Goal: Information Seeking & Learning: Find specific fact

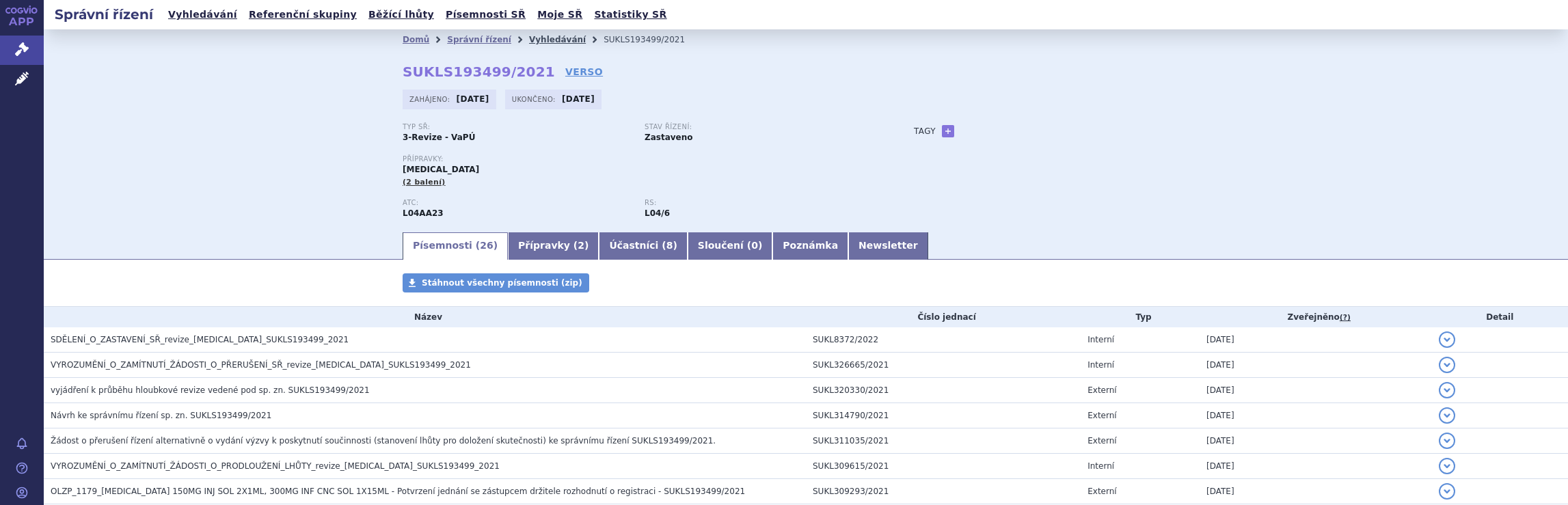
click at [533, 38] on link "Vyhledávání" at bounding box center [557, 39] width 56 height 9
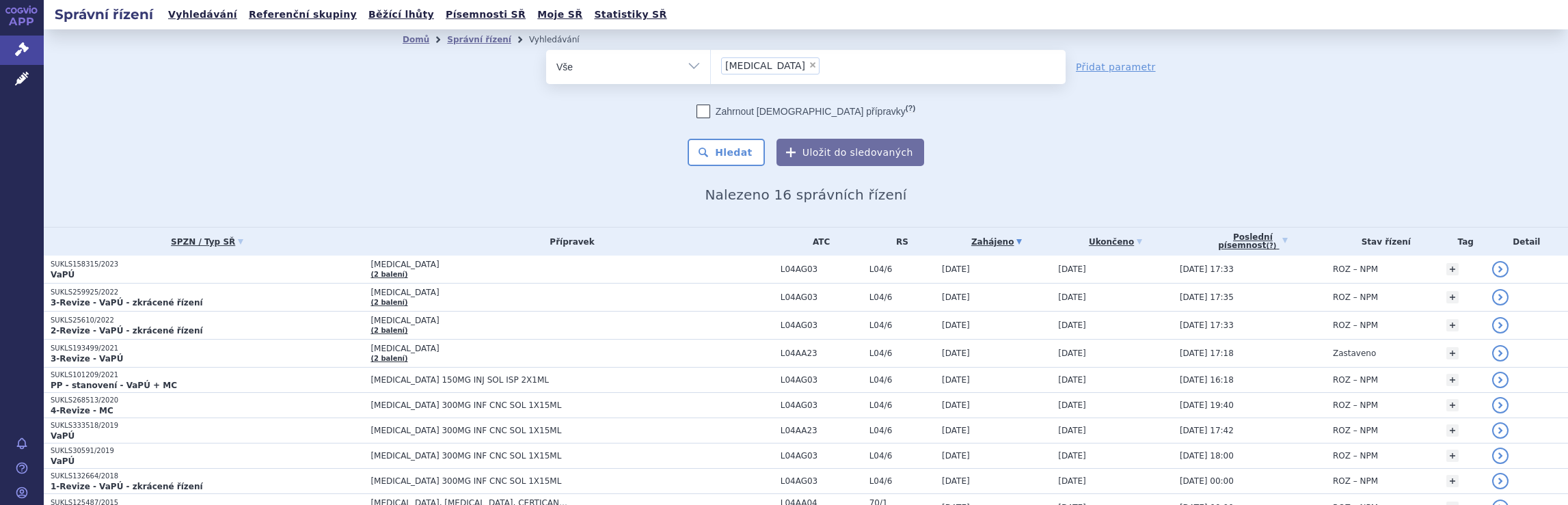
click at [820, 66] on ul "× Tysabri" at bounding box center [889, 65] width 355 height 30
click at [711, 66] on select "Tysabri" at bounding box center [710, 66] width 1 height 34
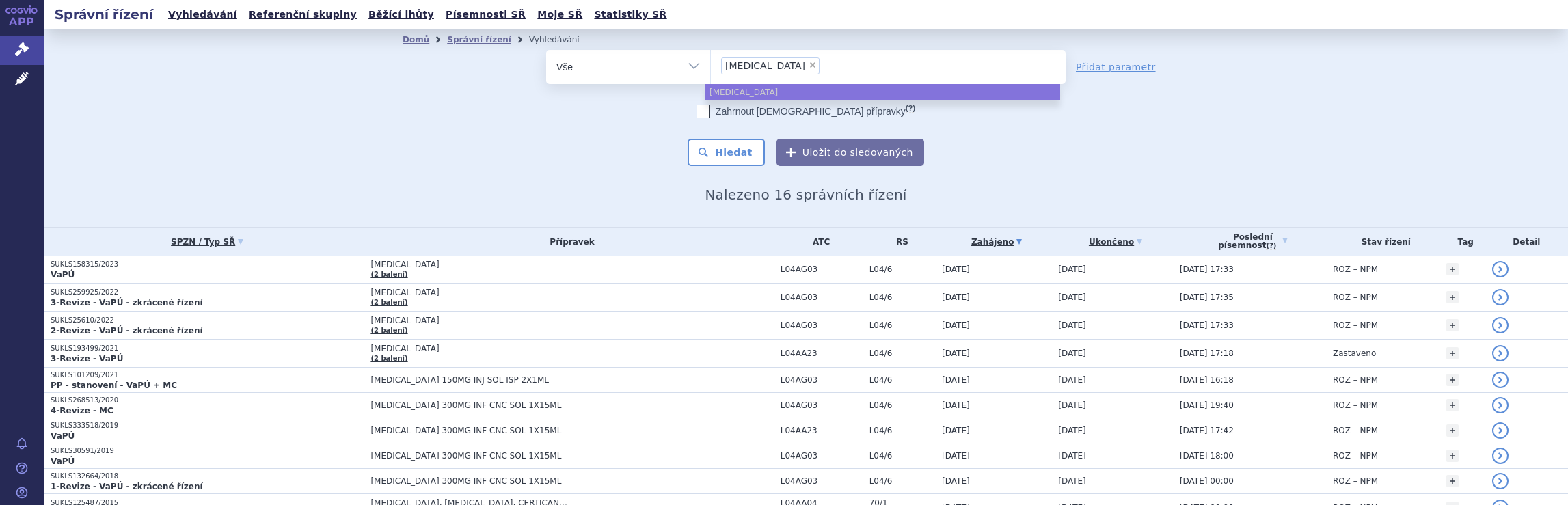
select select
type input "Tysabri"
type input "Tysa"
type input "T"
type input "na"
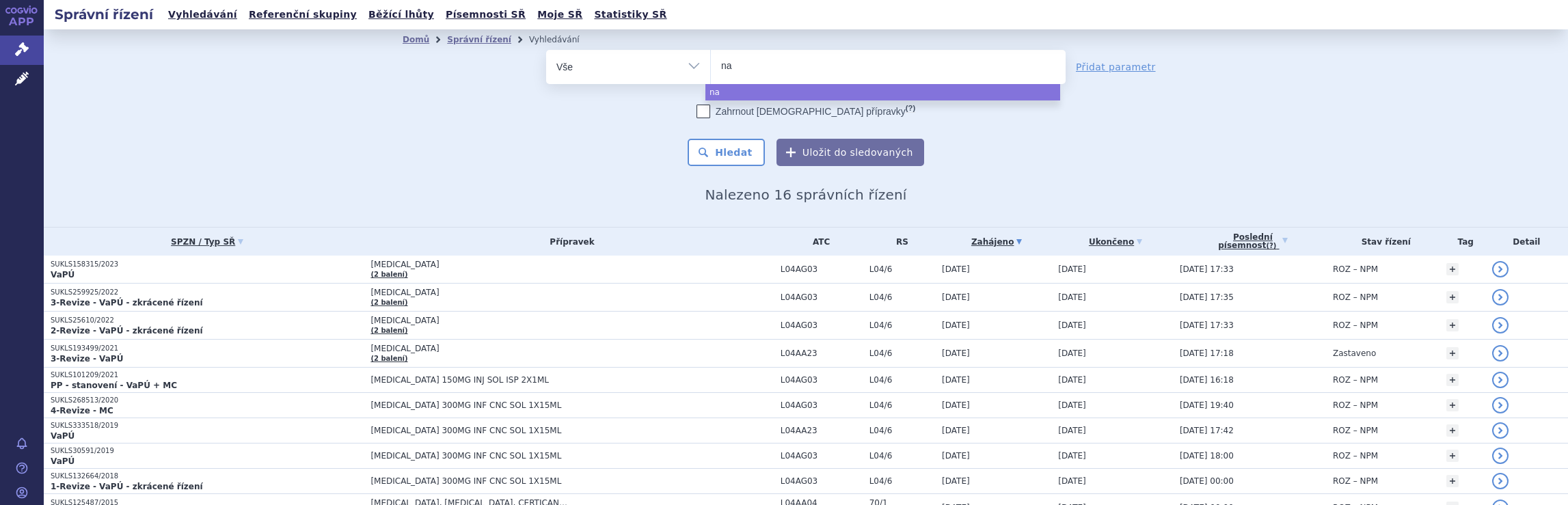
type input "nat"
type input "nata"
type input "natal"
type input "natali"
type input "nataliz"
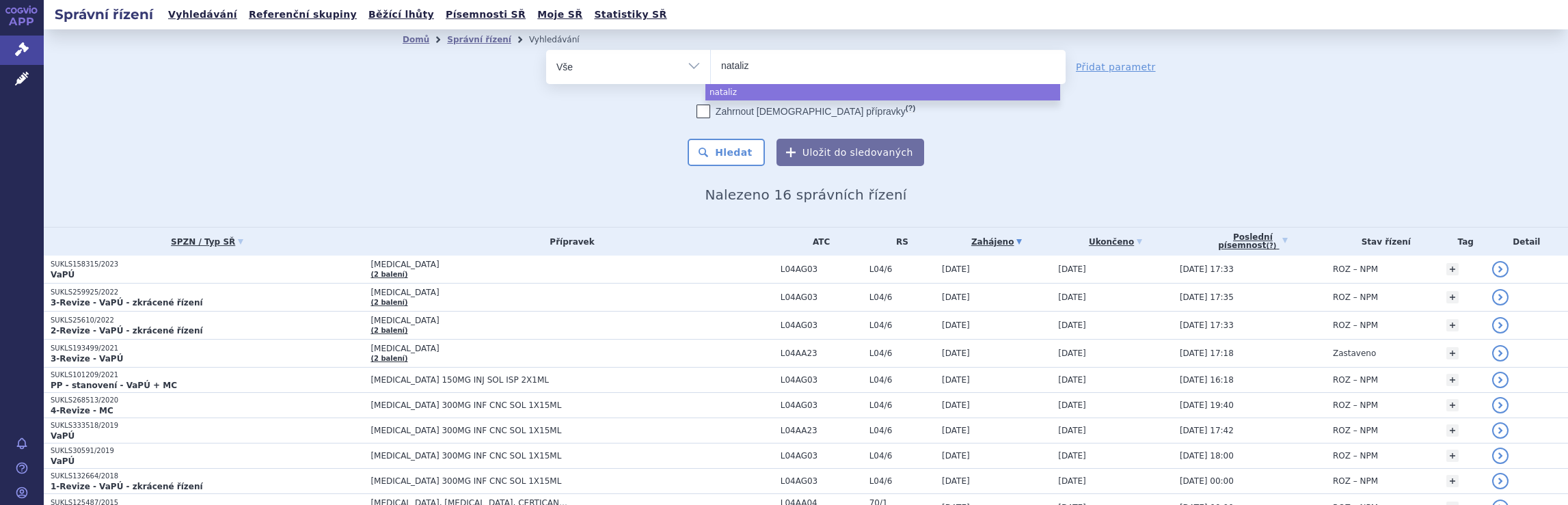
type input "natalizu"
type input "natalizum"
type input "natalizuma"
type input "natalizumab"
select select "natalizumab"
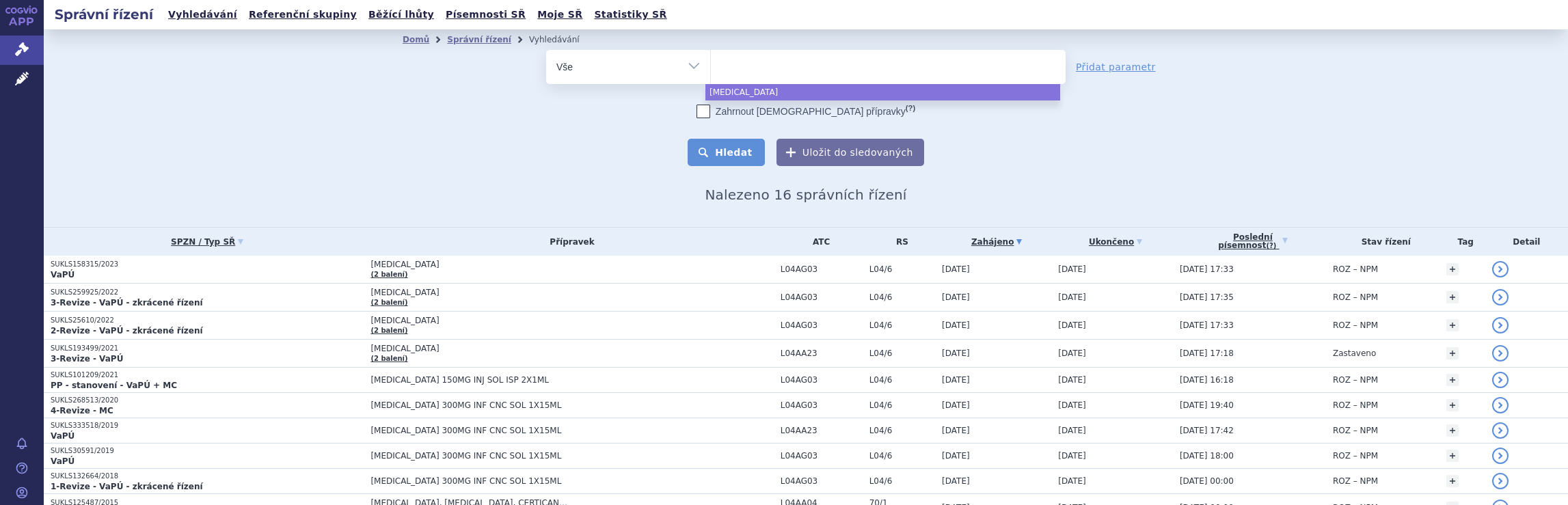
click at [732, 152] on button "Hledat" at bounding box center [726, 152] width 77 height 27
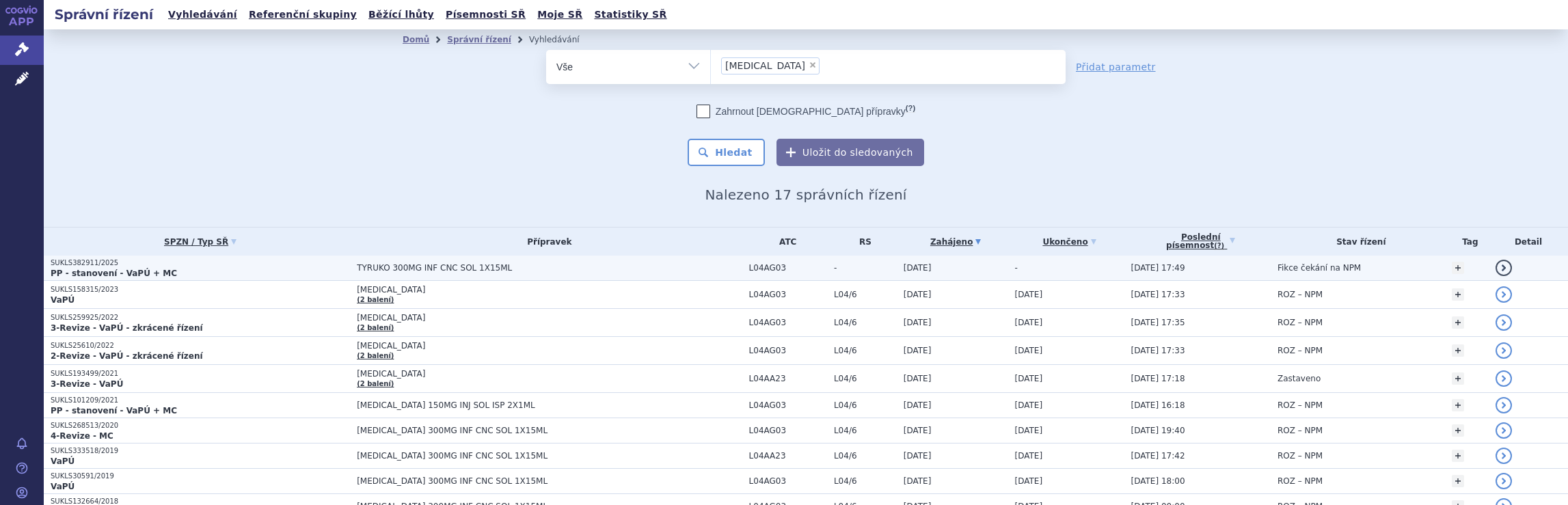
click at [572, 267] on span "TYRUKO 300MG INF CNC SOL 1X15ML" at bounding box center [528, 268] width 342 height 9
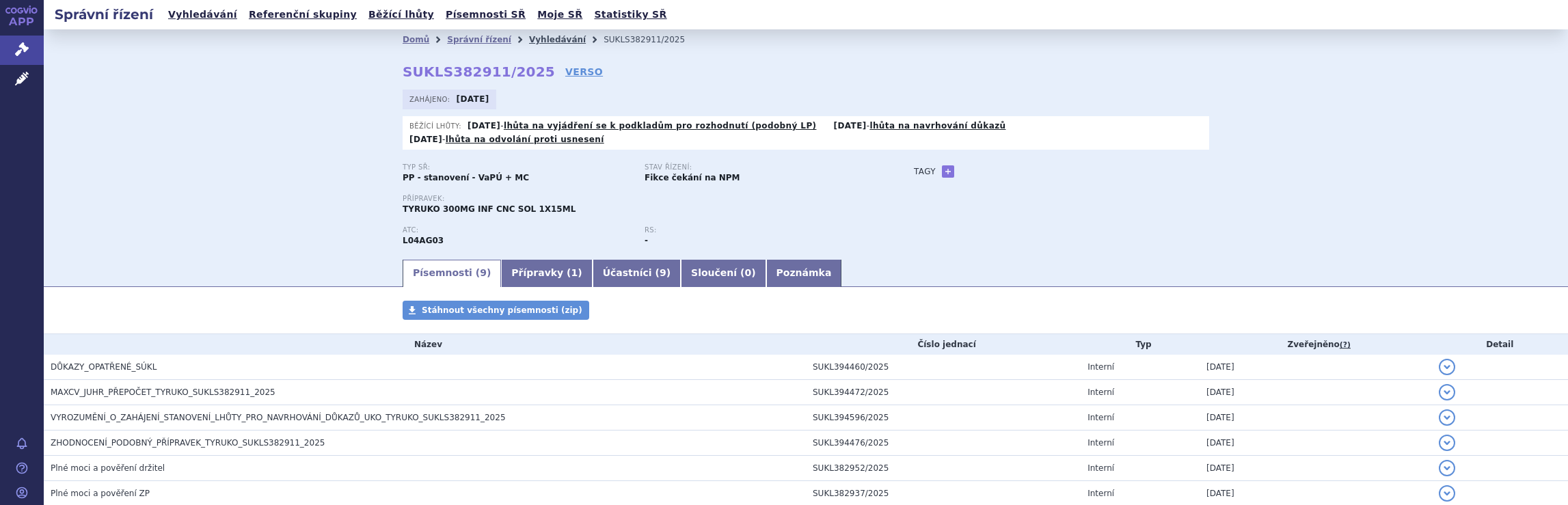
click at [531, 39] on link "Vyhledávání" at bounding box center [557, 39] width 56 height 9
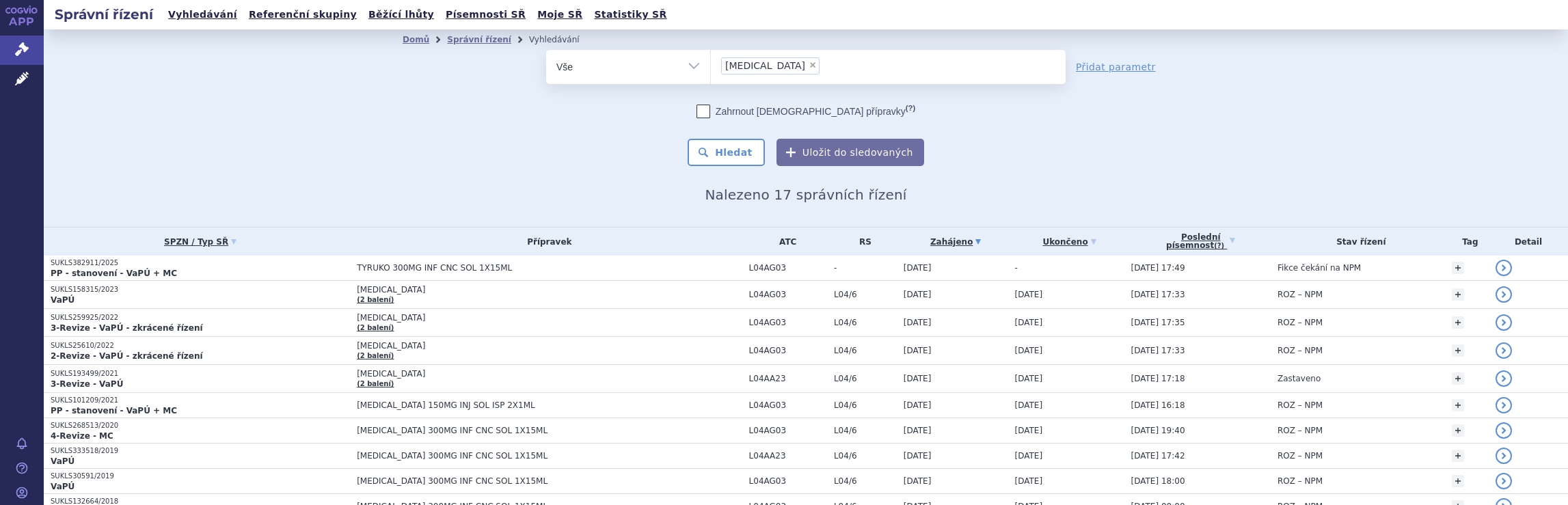
click at [837, 74] on ul "× natalizumab" at bounding box center [889, 65] width 355 height 30
click at [711, 74] on select "natalizumab" at bounding box center [710, 66] width 1 height 34
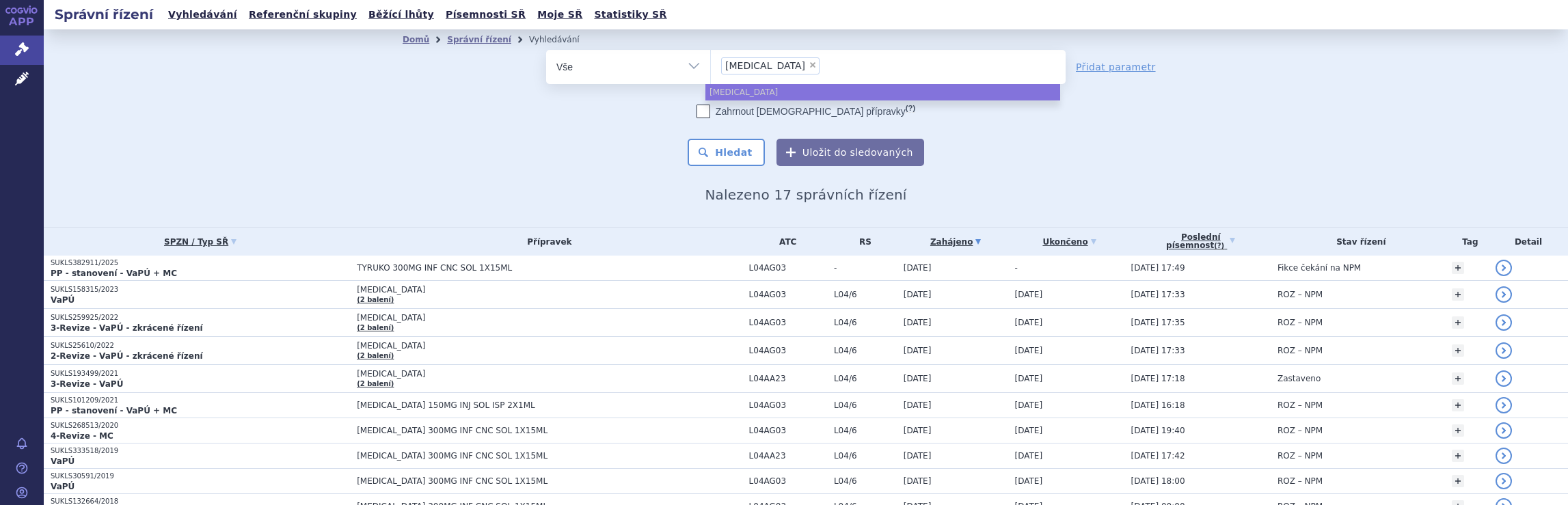
select select
type input "natalizumab"
type input "na"
type input "n"
type input "di"
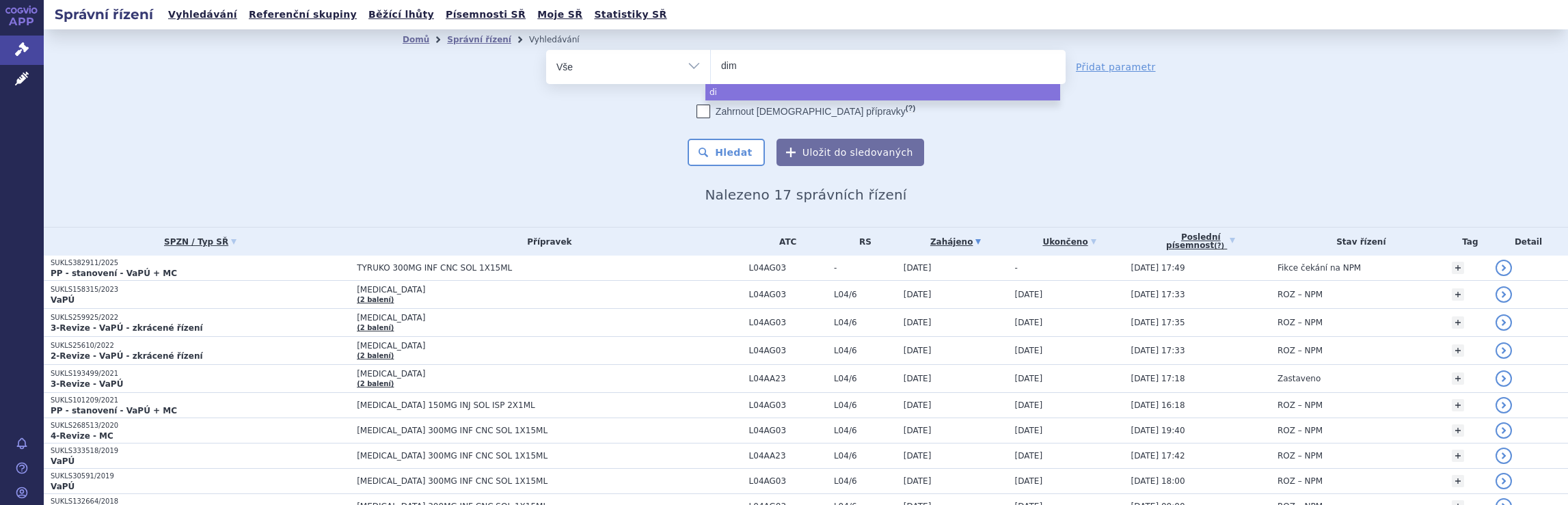
type input "dime"
type input "dimet"
type input "dimethy"
type input "dimethyl"
select select "dimethyl"
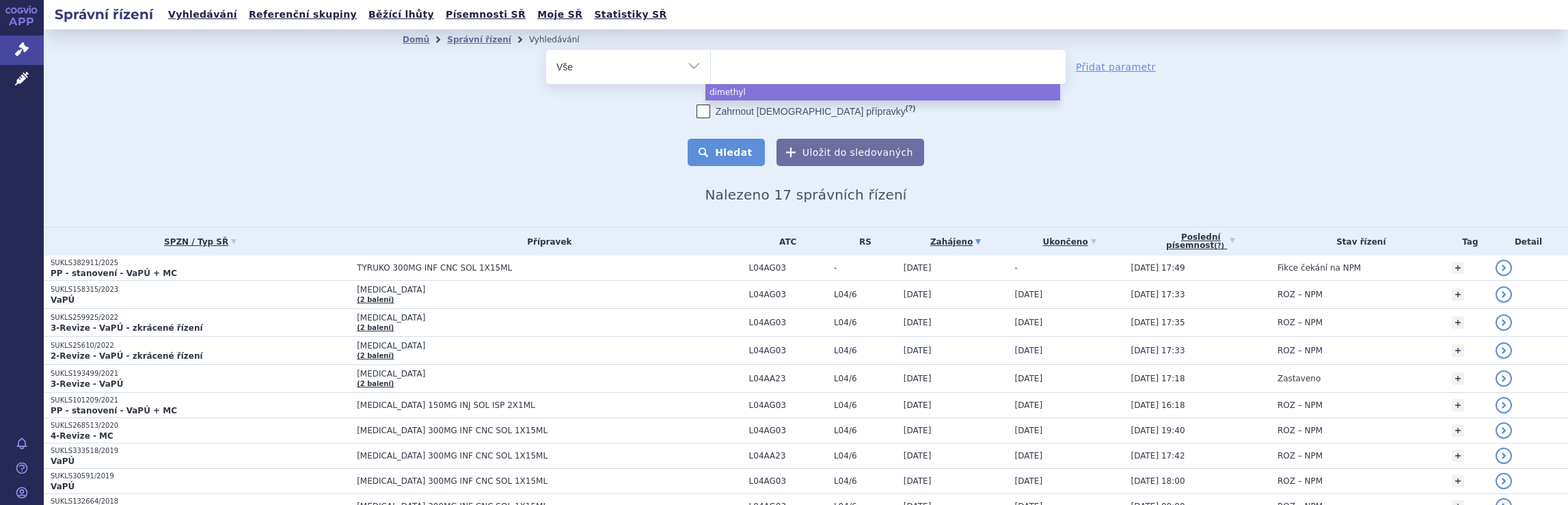
click at [736, 158] on button "Hledat" at bounding box center [726, 152] width 77 height 27
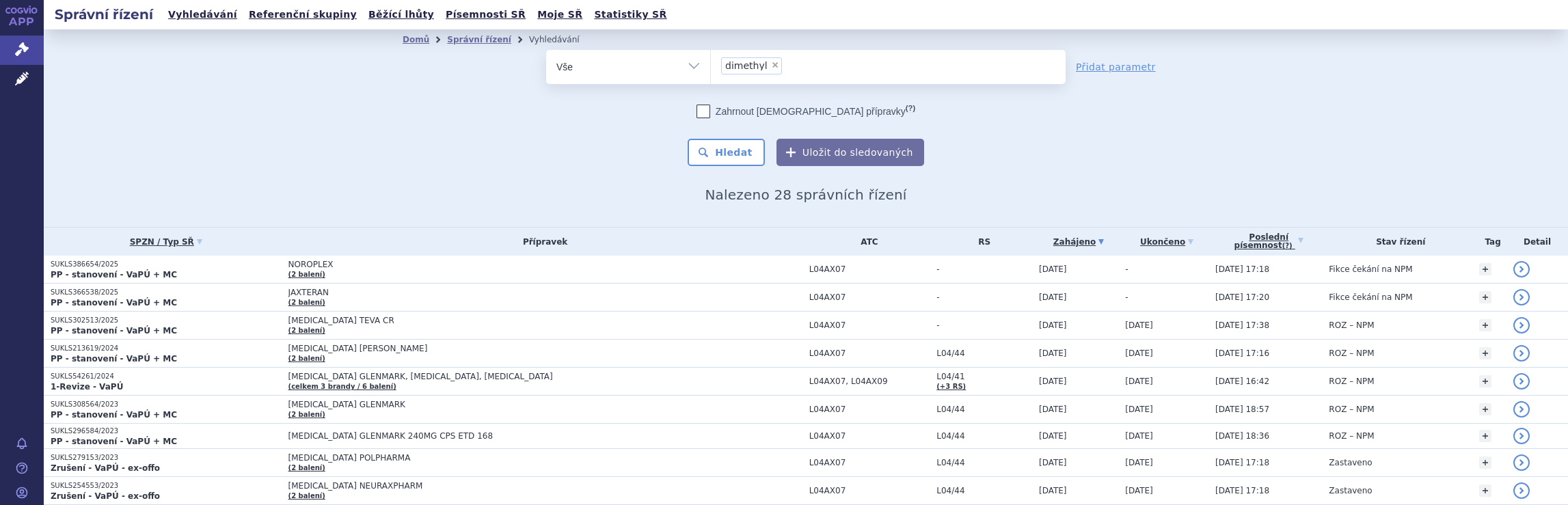
click at [814, 73] on ul "× dimethyl" at bounding box center [889, 65] width 355 height 30
click at [711, 73] on select "dimethyl" at bounding box center [710, 66] width 1 height 34
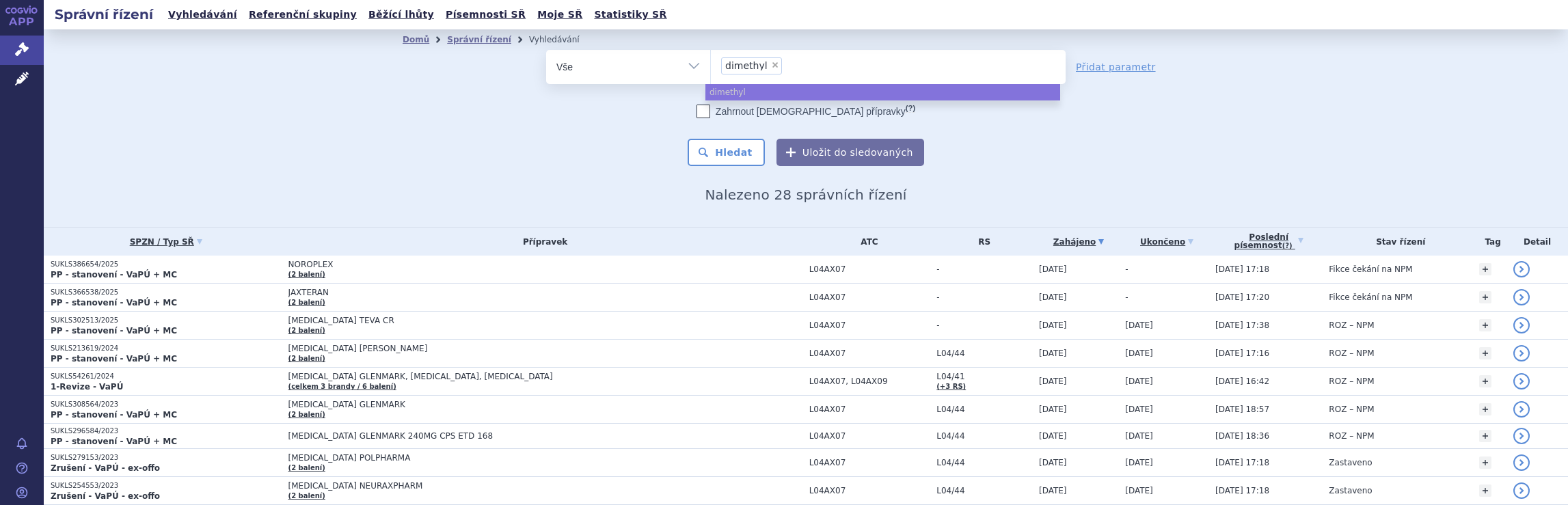
select select
type input "dimethyl"
type input "d"
type input "sk"
type input "sky"
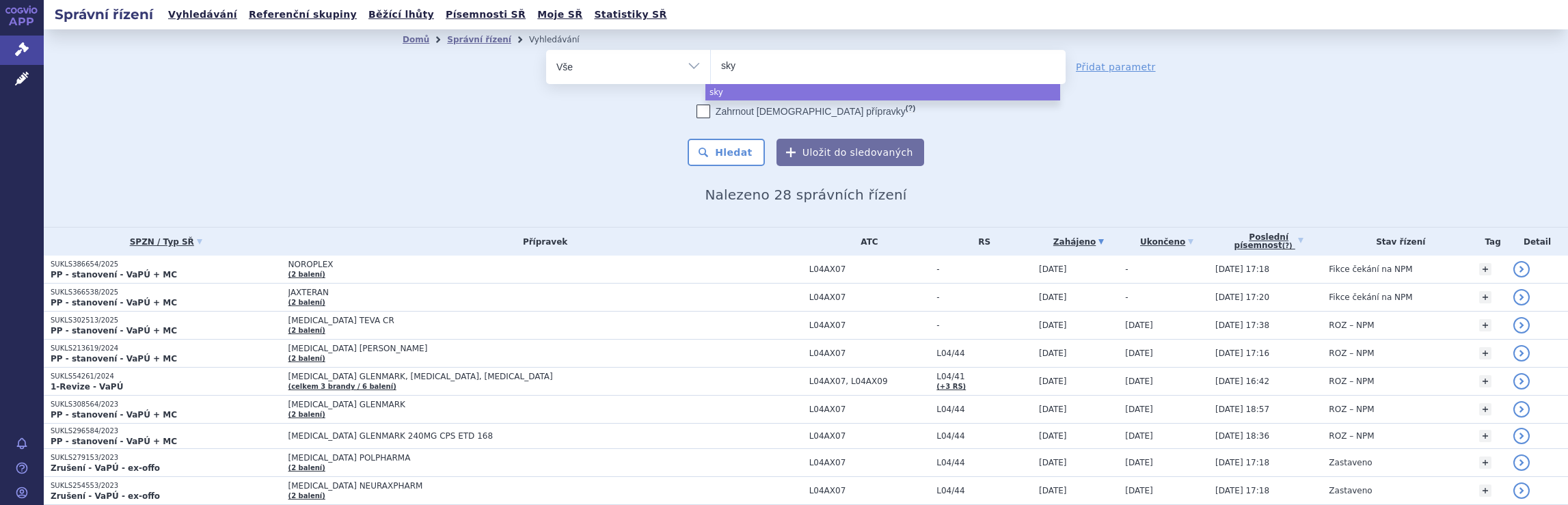
type input "skyc"
type input "skycla"
type input "skyclary"
type input "skyclarys"
select select "skyclarys"
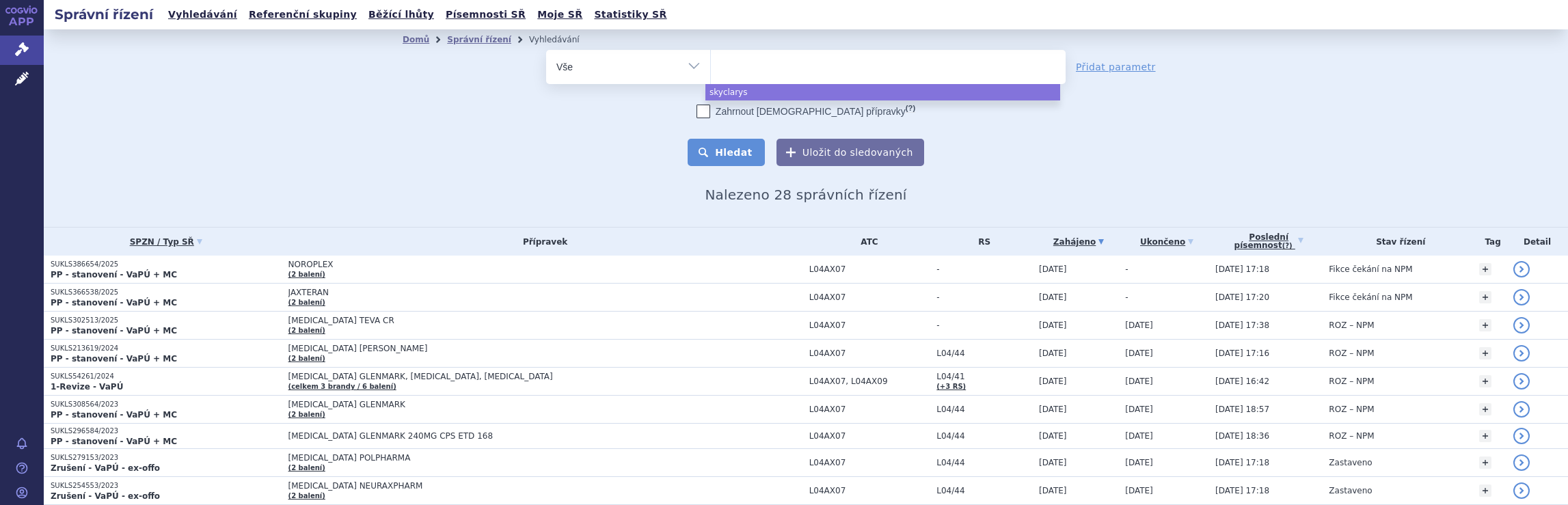
click at [731, 157] on button "Hledat" at bounding box center [726, 152] width 77 height 27
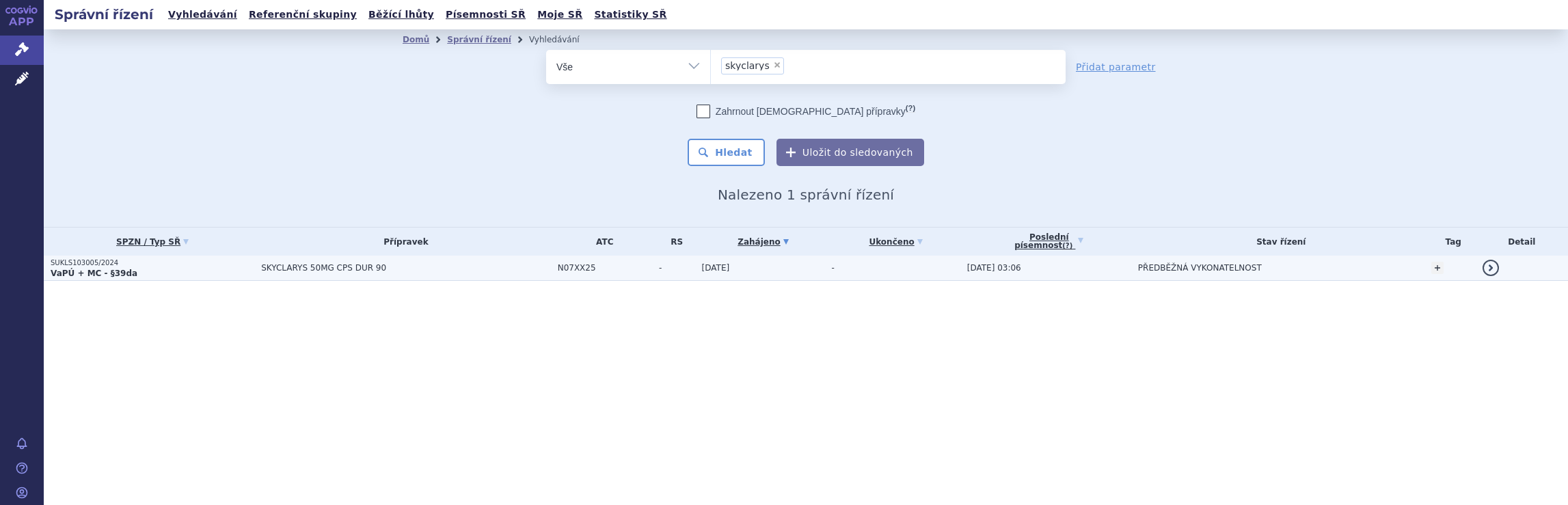
click at [437, 270] on span "SKYCLARYS 50MG CPS DUR 90" at bounding box center [406, 268] width 289 height 9
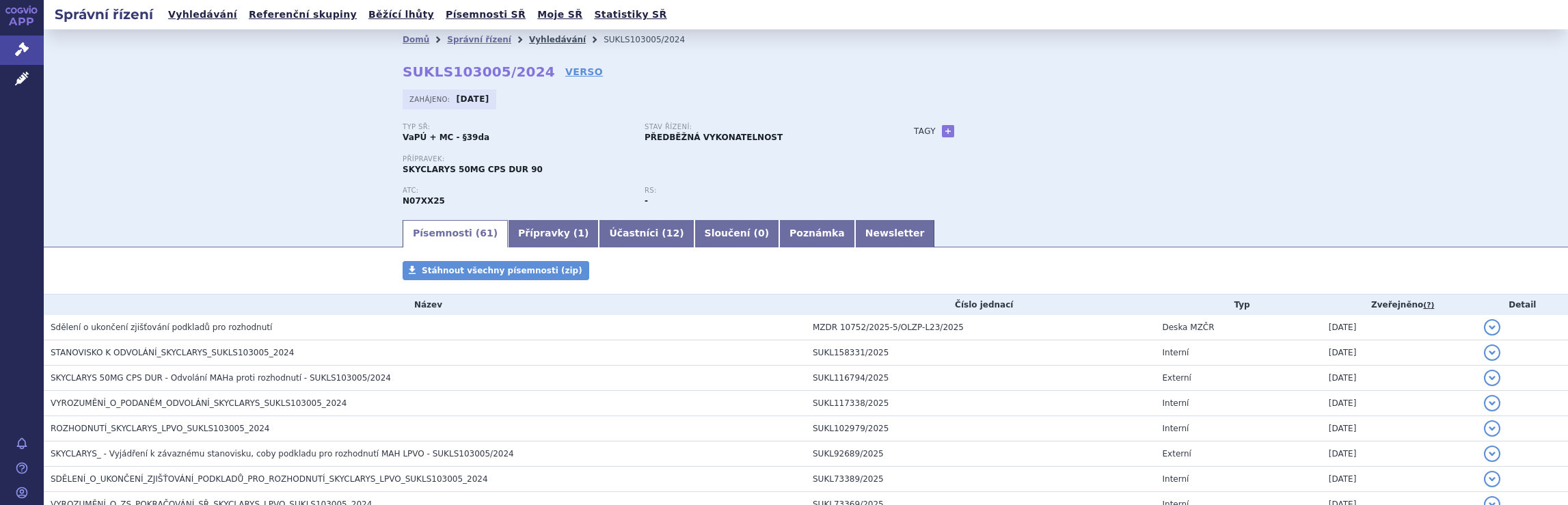
click at [538, 39] on link "Vyhledávání" at bounding box center [557, 39] width 56 height 9
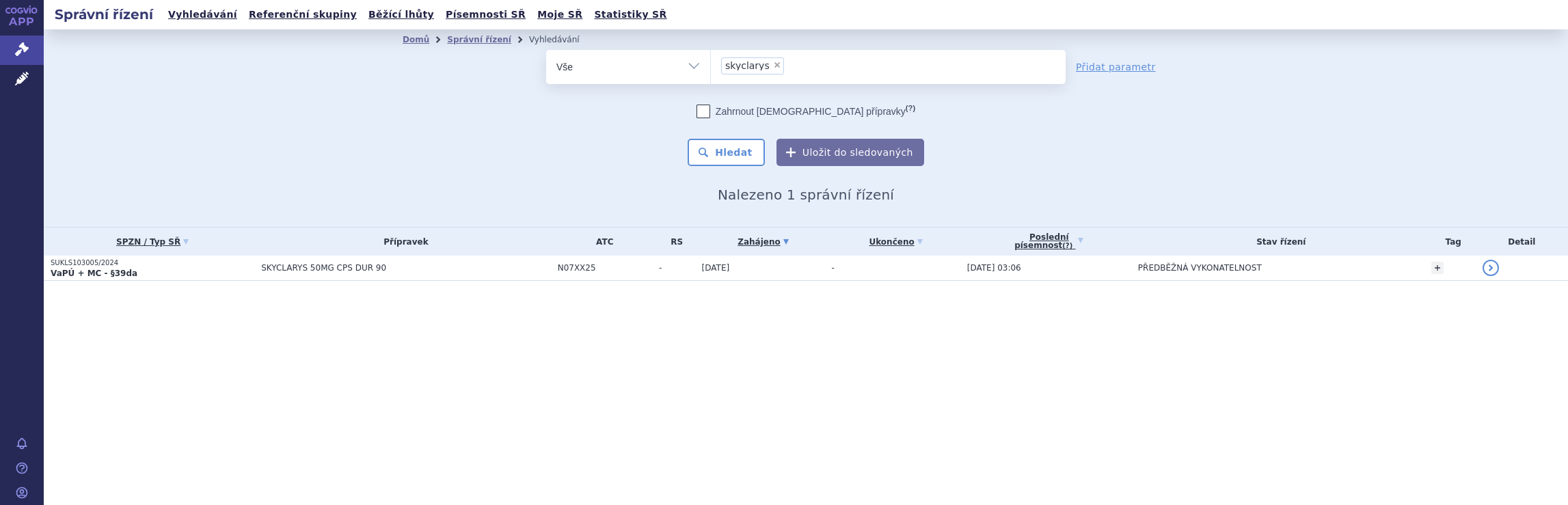
click at [802, 69] on ul "× skyclarys" at bounding box center [889, 65] width 355 height 30
click at [711, 69] on select "skyclarys" at bounding box center [710, 66] width 1 height 34
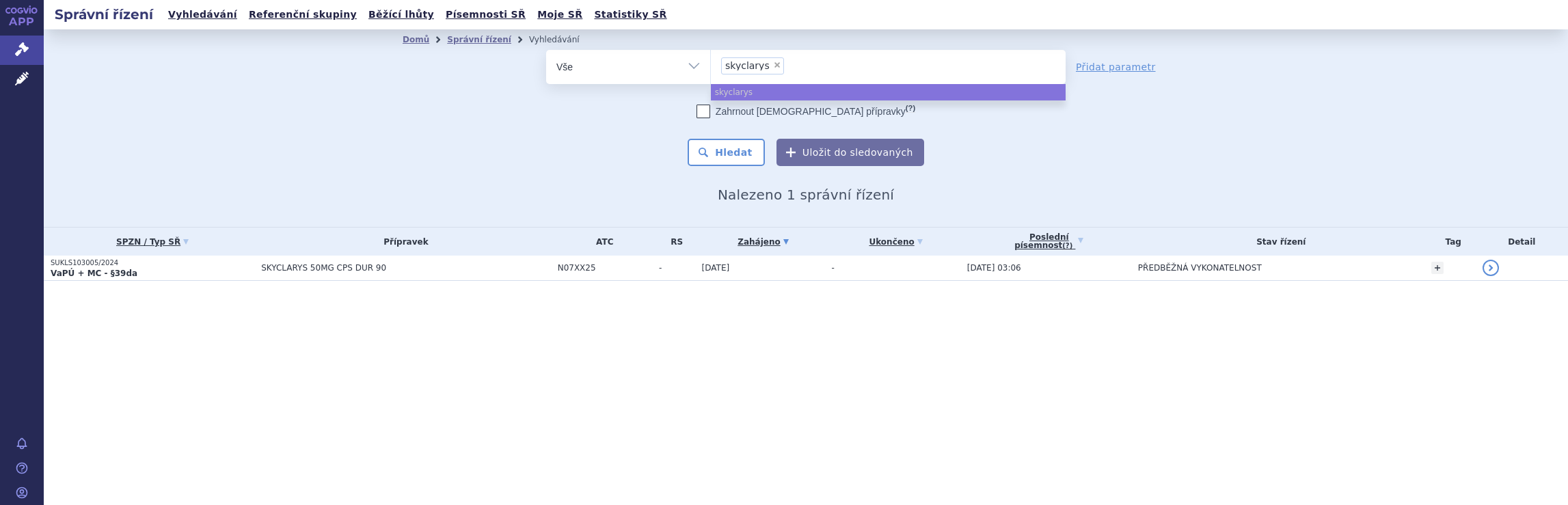
select select
type input "skyclarys"
type input "sky"
type input "s"
type input "qa"
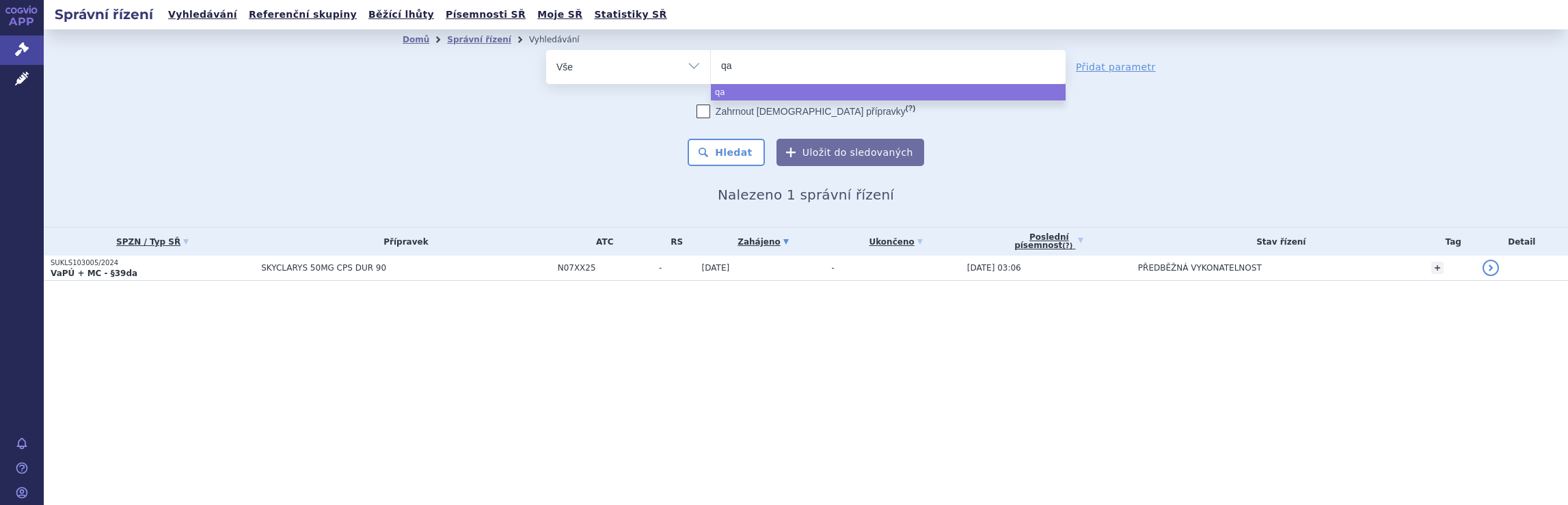
type input "qal"
type input "qals"
type input "qalso"
type input "qalsod"
type input "qalsody"
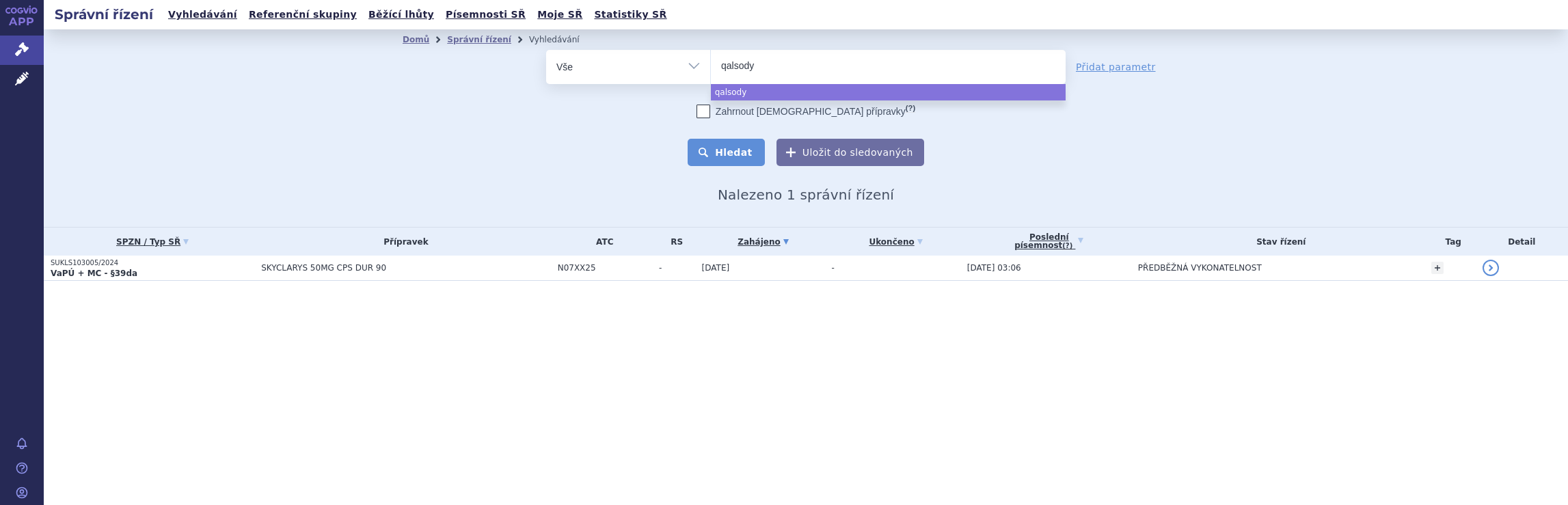
select select "qalsody"
click at [736, 154] on button "Hledat" at bounding box center [726, 152] width 77 height 27
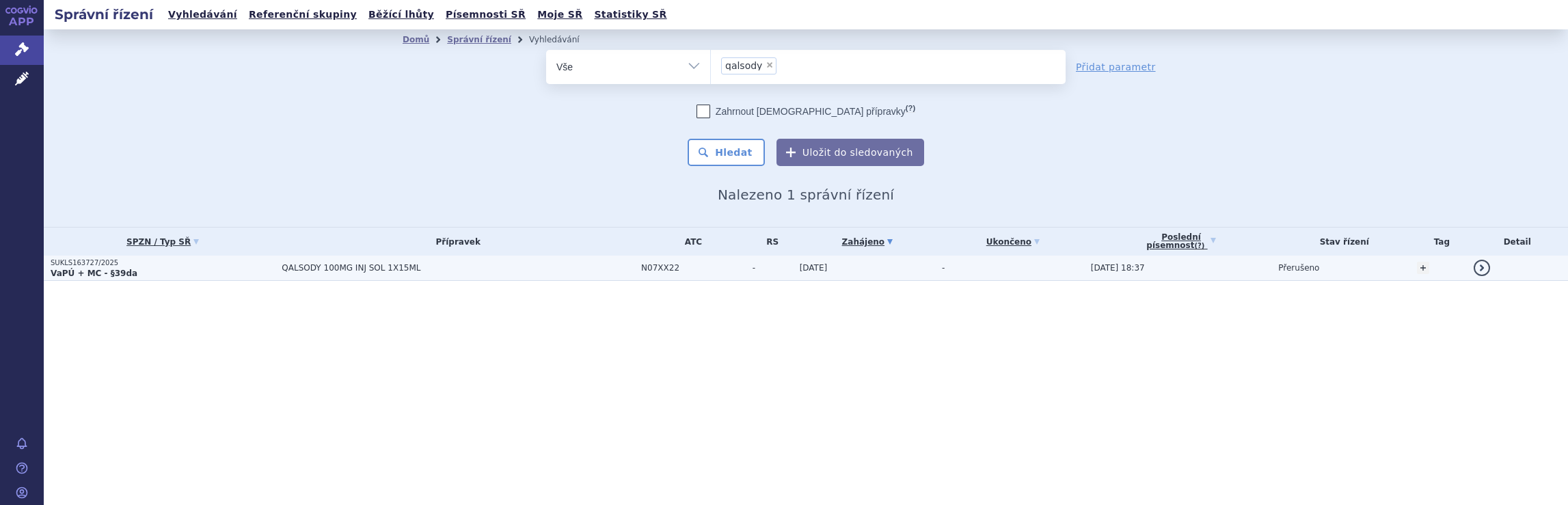
click at [510, 268] on span "QALSODY 100MG INJ SOL 1X15ML" at bounding box center [453, 268] width 342 height 9
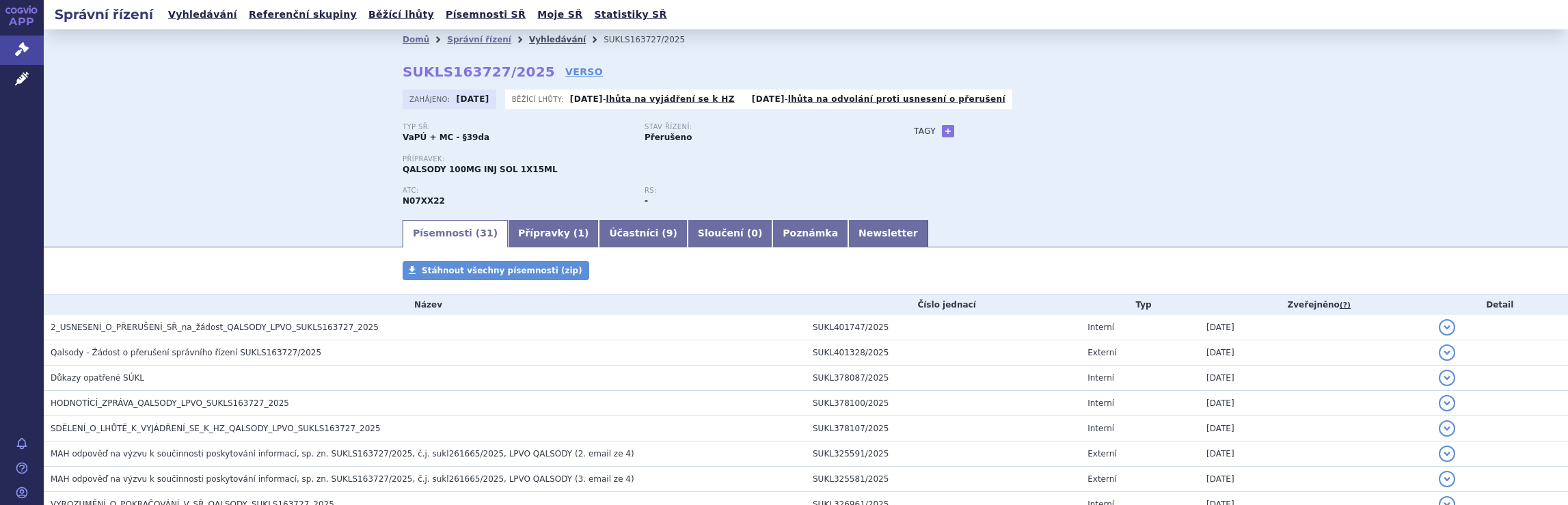
click at [541, 38] on link "Vyhledávání" at bounding box center [557, 39] width 56 height 9
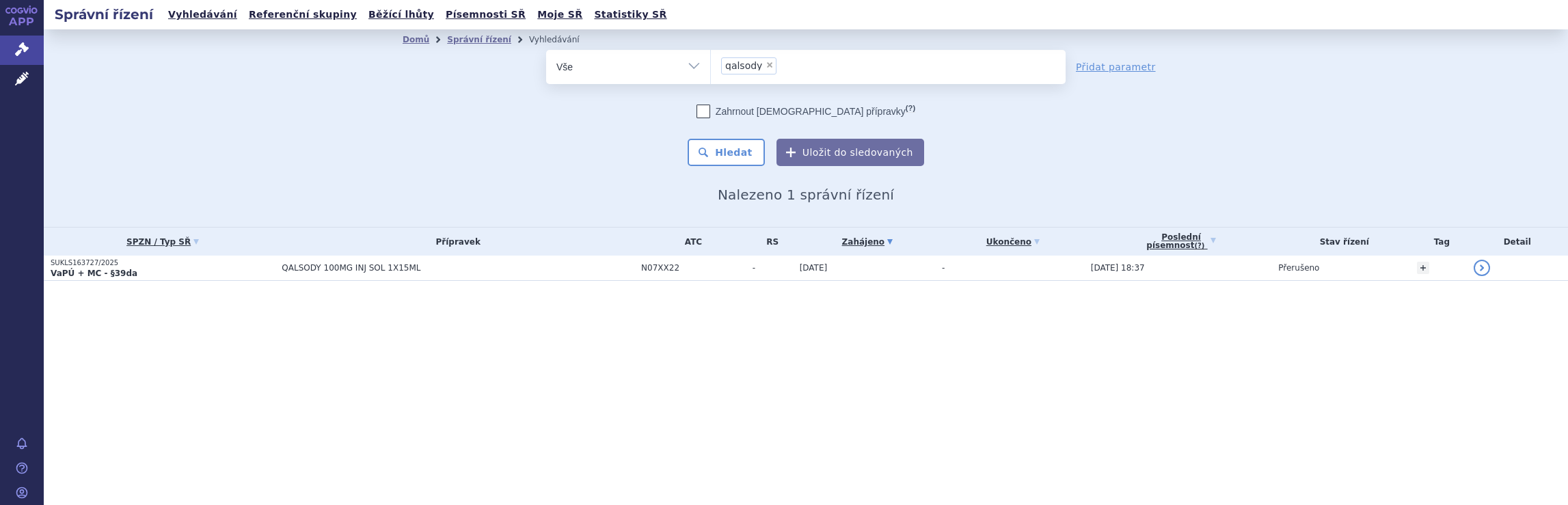
click at [795, 67] on ul "× qalsody" at bounding box center [889, 65] width 355 height 30
click at [711, 67] on select "qalsody" at bounding box center [710, 66] width 1 height 34
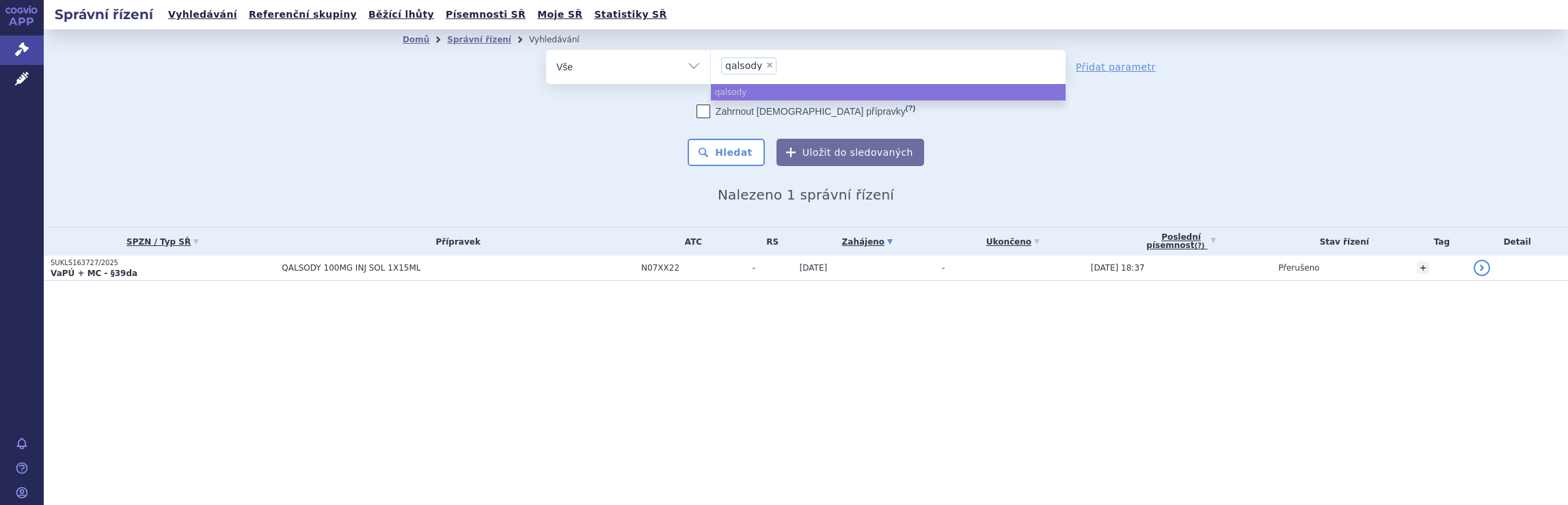
select select
type input "qalsody"
type input "qals"
type input "q"
type input "spi"
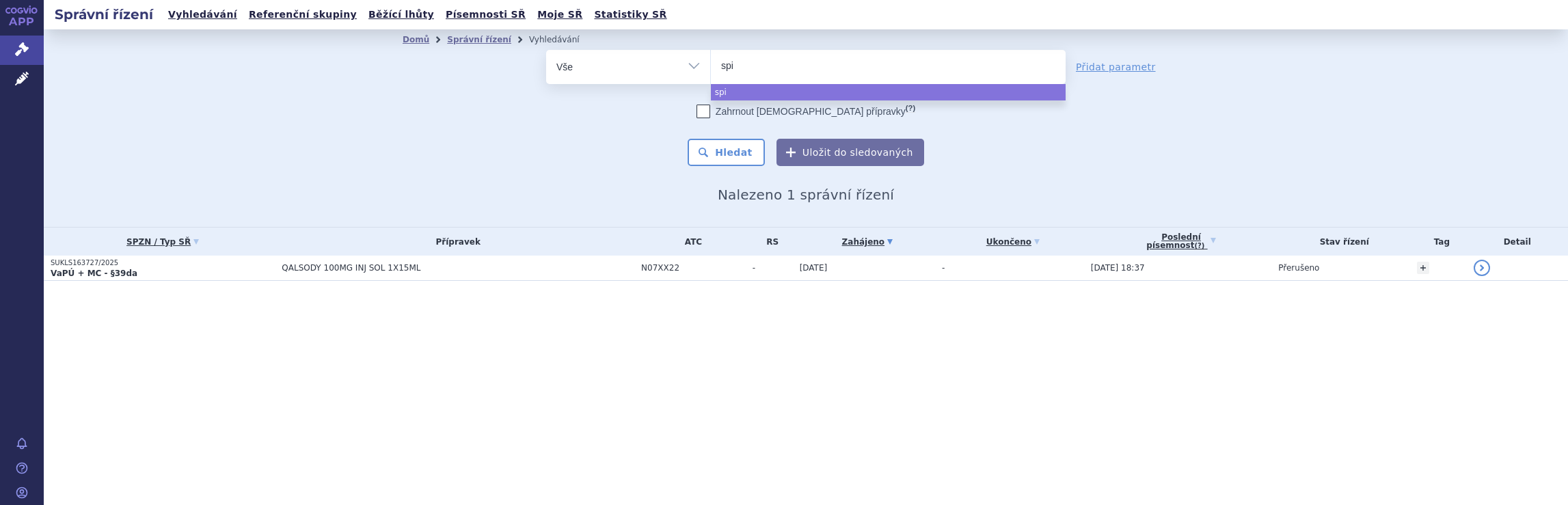
type input "spin"
type input "spinra"
type input "spinraz"
type input "spinraza"
select select "spinraza"
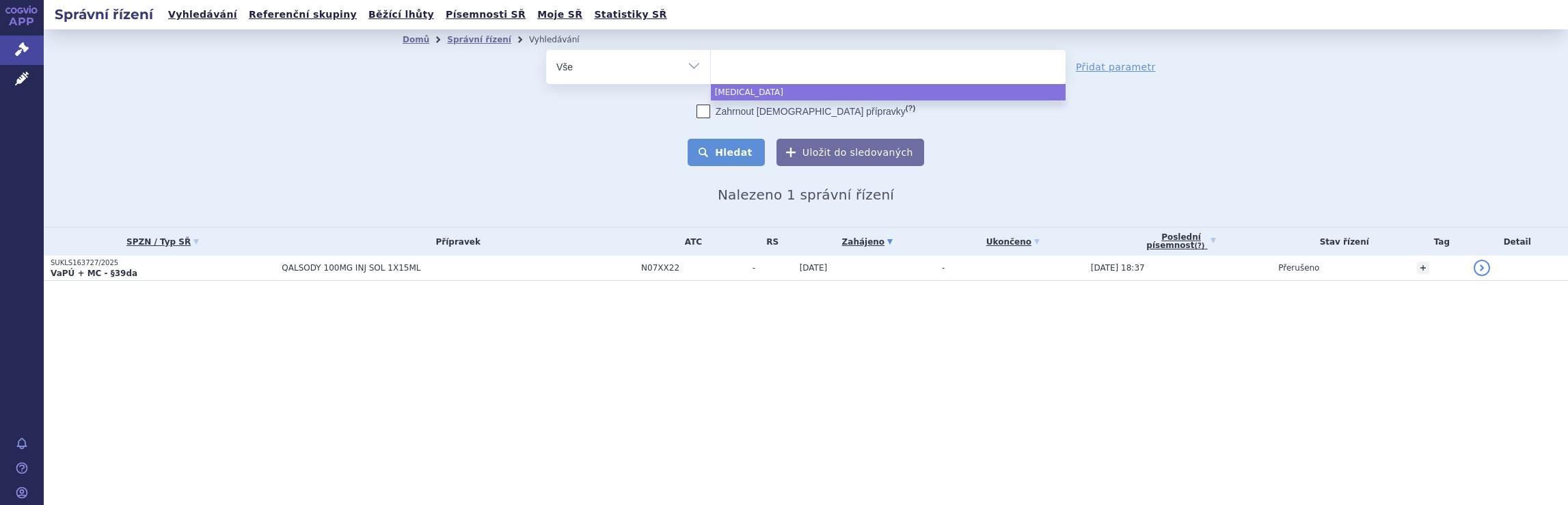
click at [747, 150] on button "Hledat" at bounding box center [726, 152] width 77 height 27
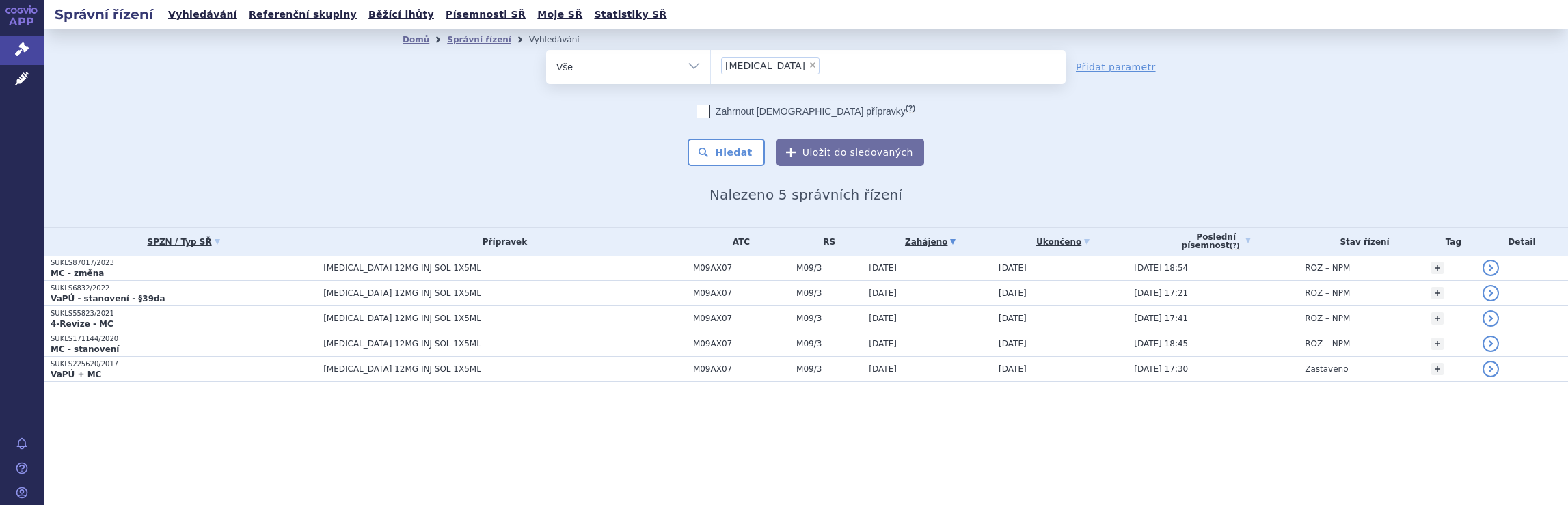
click at [795, 61] on ul "× [MEDICAL_DATA]" at bounding box center [889, 65] width 355 height 30
click at [711, 61] on select "[MEDICAL_DATA]" at bounding box center [710, 66] width 1 height 34
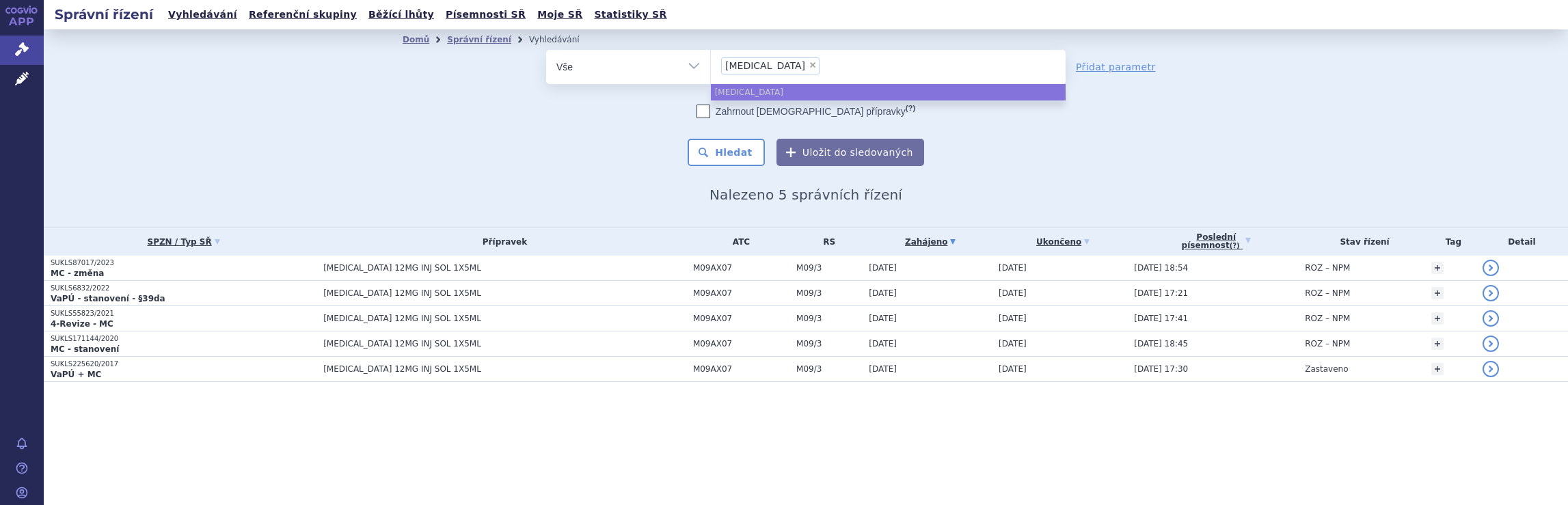
select select
type input "[MEDICAL_DATA]"
type input "spinra"
type input "s"
type input "av"
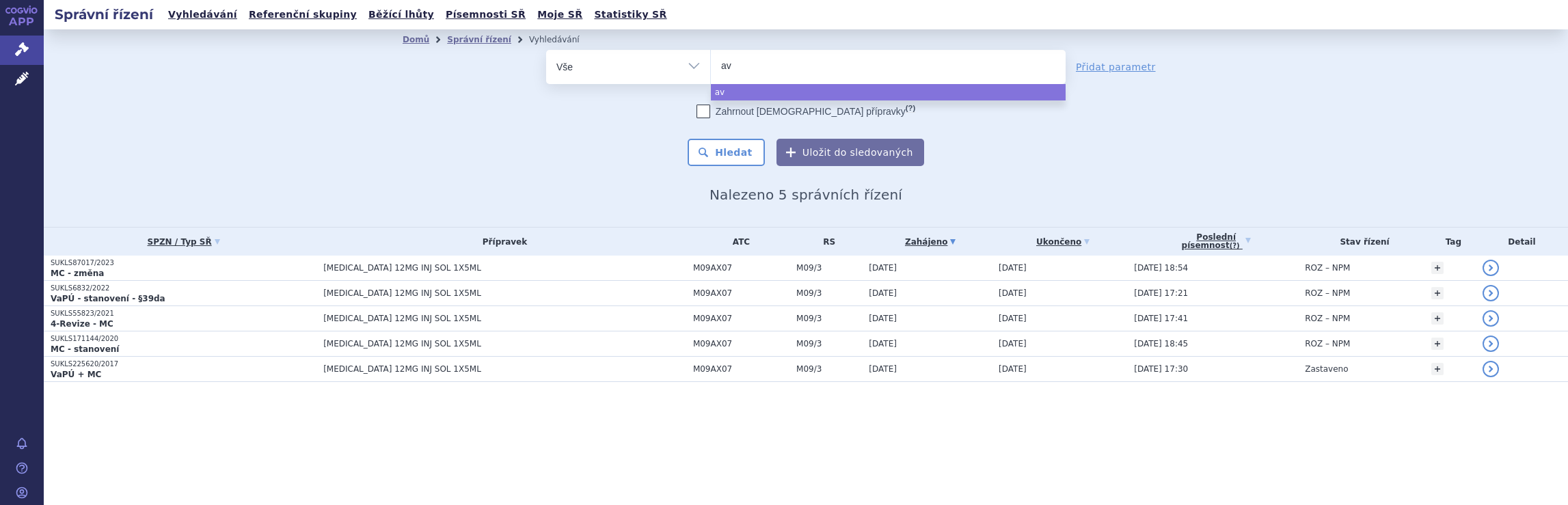
type input "avo"
type input "avon"
type input "avone"
type input "[MEDICAL_DATA]"
select select "[MEDICAL_DATA]"
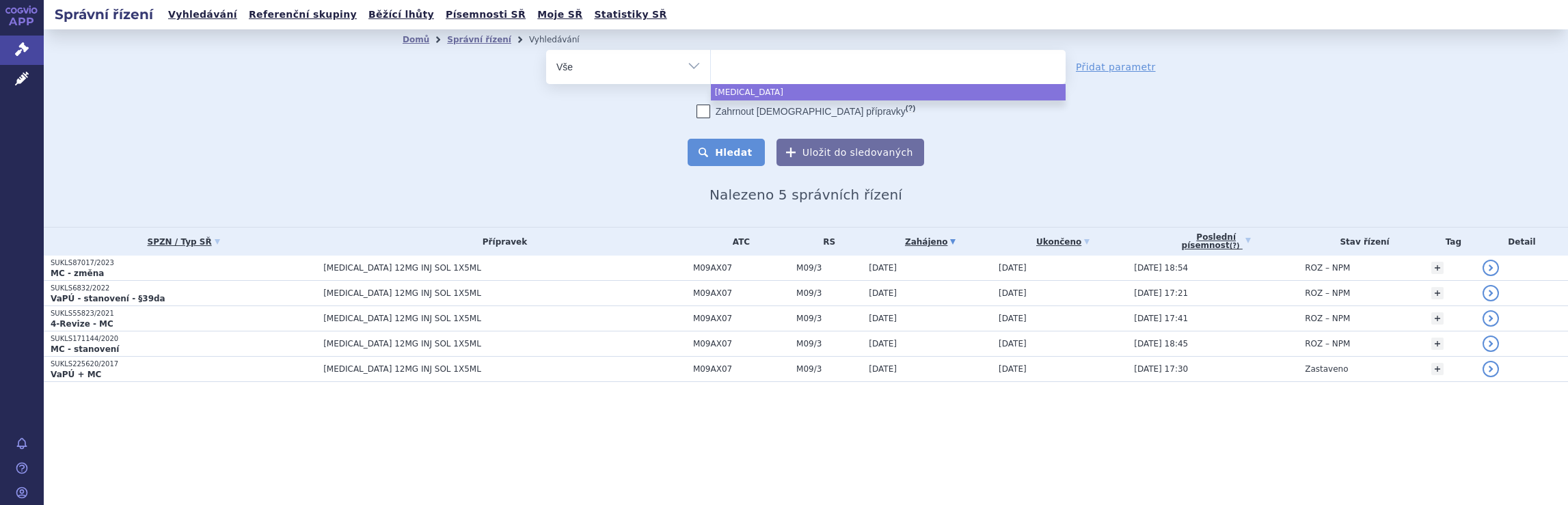
click at [751, 154] on button "Hledat" at bounding box center [726, 152] width 77 height 27
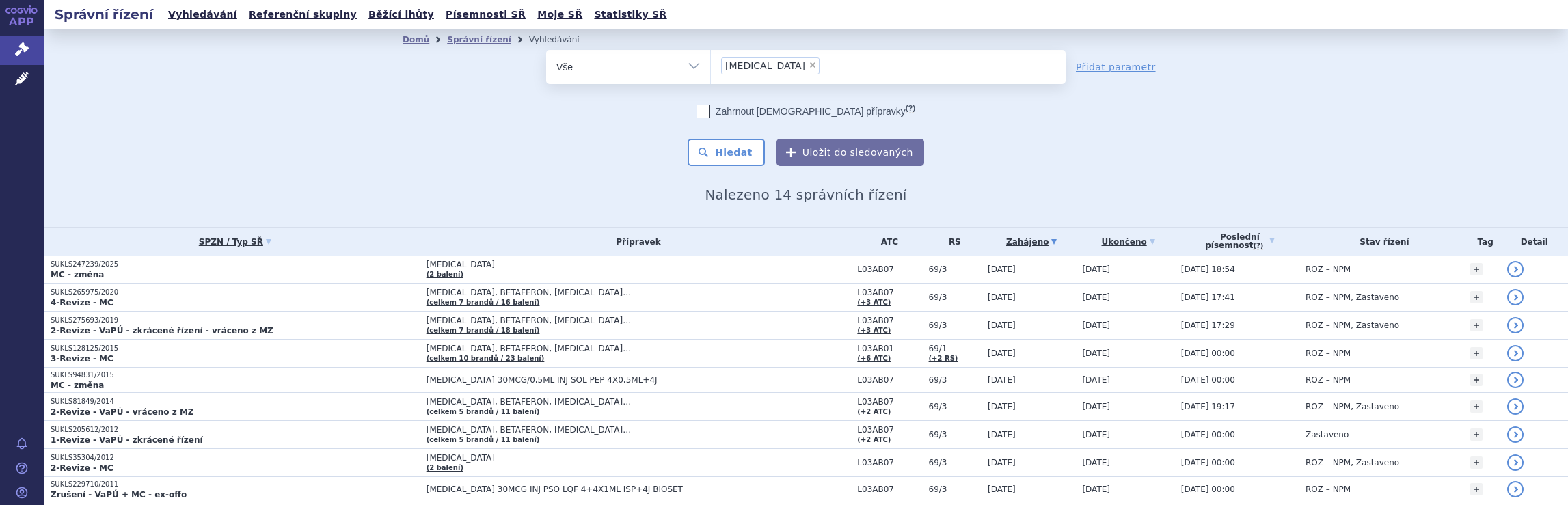
click at [828, 73] on ul "× [MEDICAL_DATA]" at bounding box center [889, 65] width 355 height 30
click at [711, 73] on select "[MEDICAL_DATA]" at bounding box center [710, 66] width 1 height 34
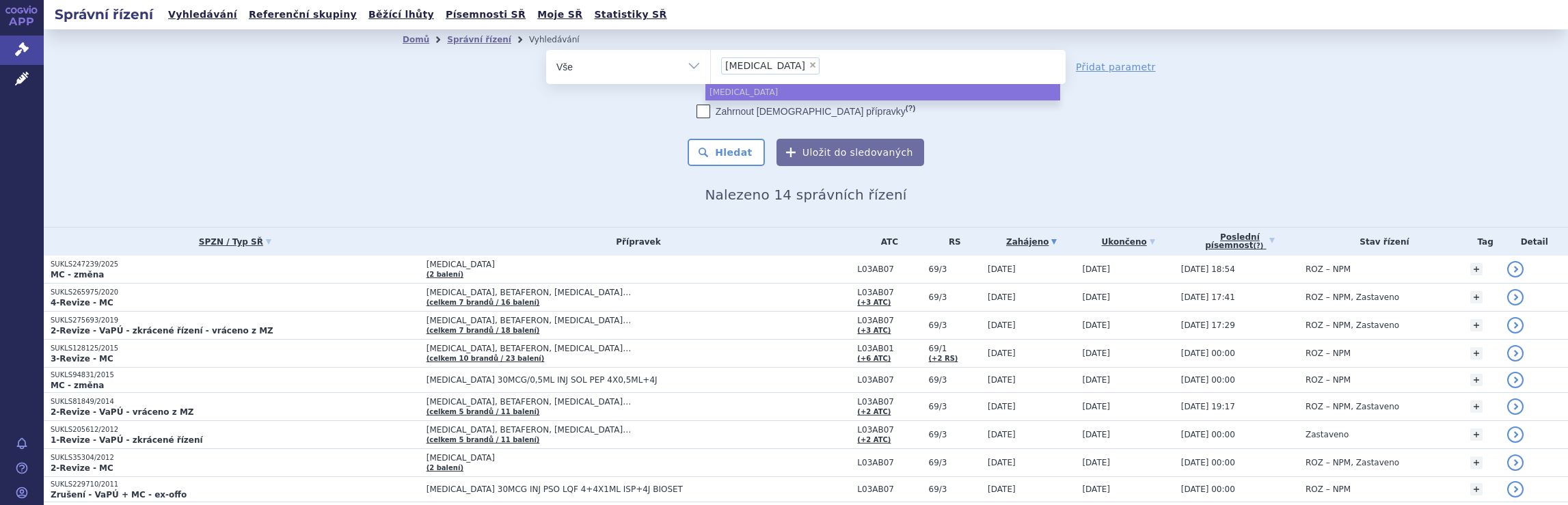
select select
type input "[MEDICAL_DATA]"
type input "a"
type input "ple"
type input "pleg"
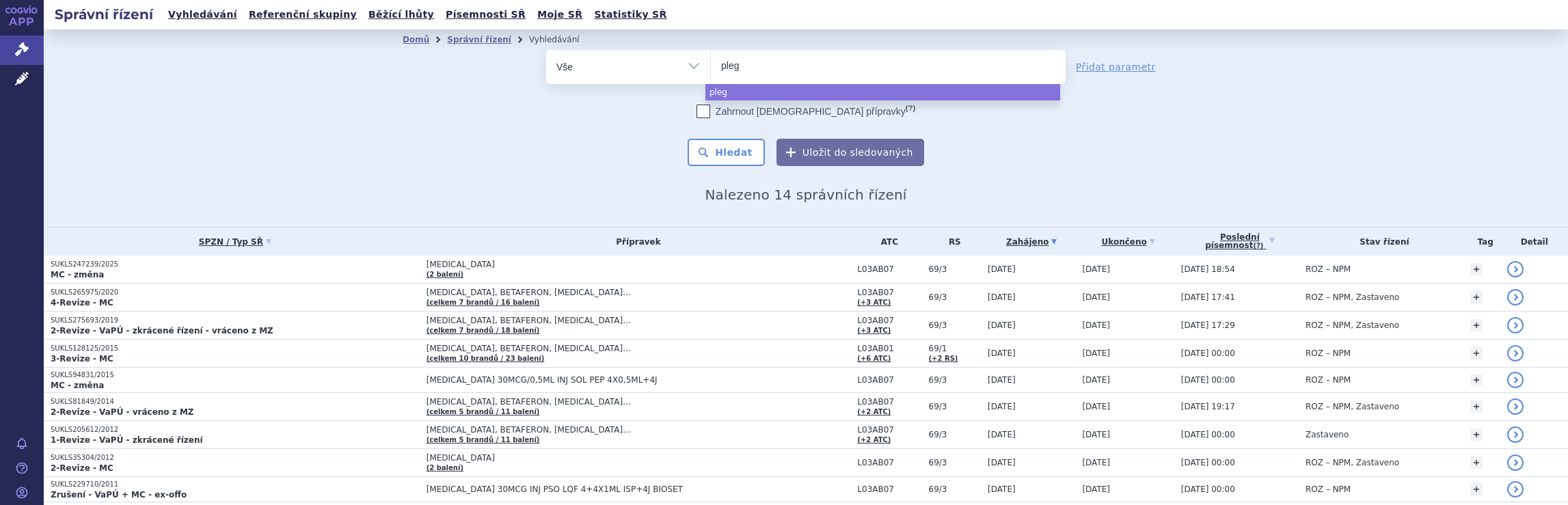
type input "plegr"
type input "plegri"
type input "plegrid"
type input "[MEDICAL_DATA]"
select select "[MEDICAL_DATA]"
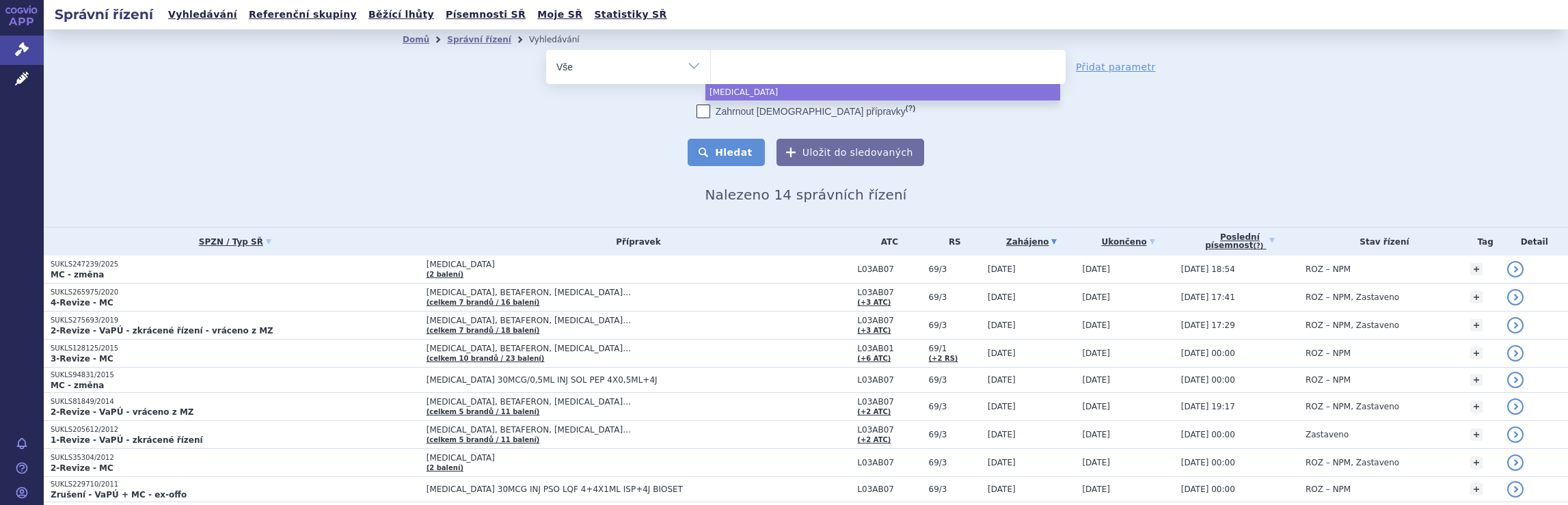
click at [737, 155] on button "Hledat" at bounding box center [726, 152] width 77 height 27
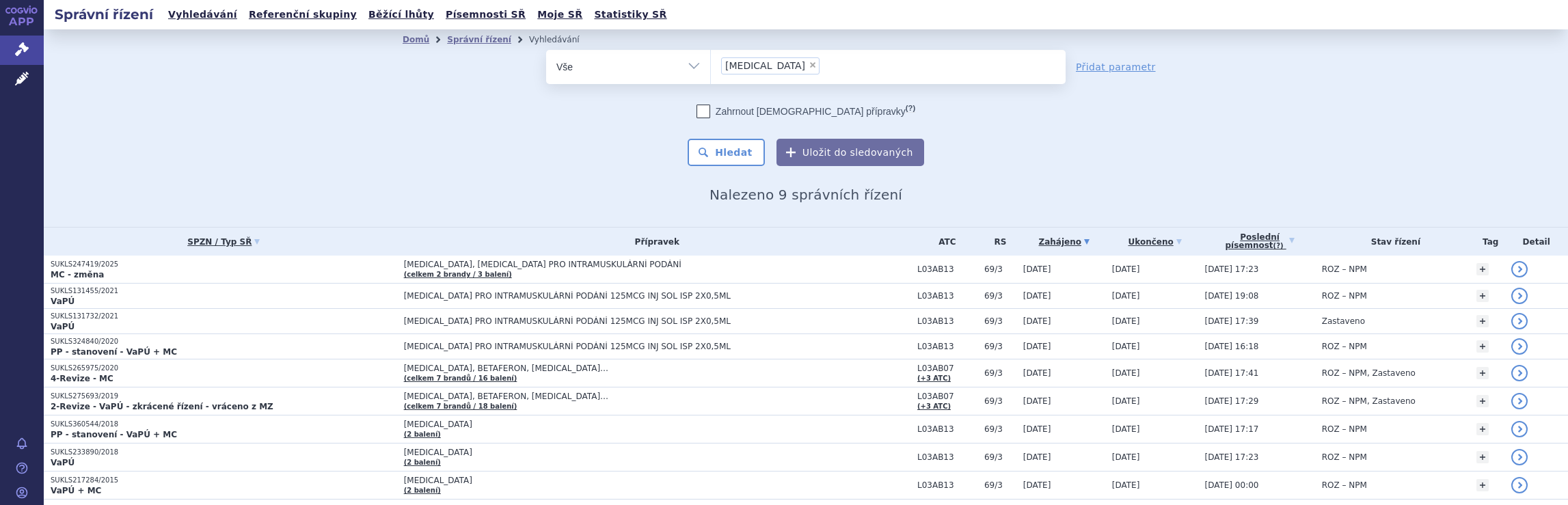
click at [797, 67] on ul "× plegridy" at bounding box center [889, 65] width 355 height 30
click at [711, 67] on select "plegridy" at bounding box center [710, 66] width 1 height 34
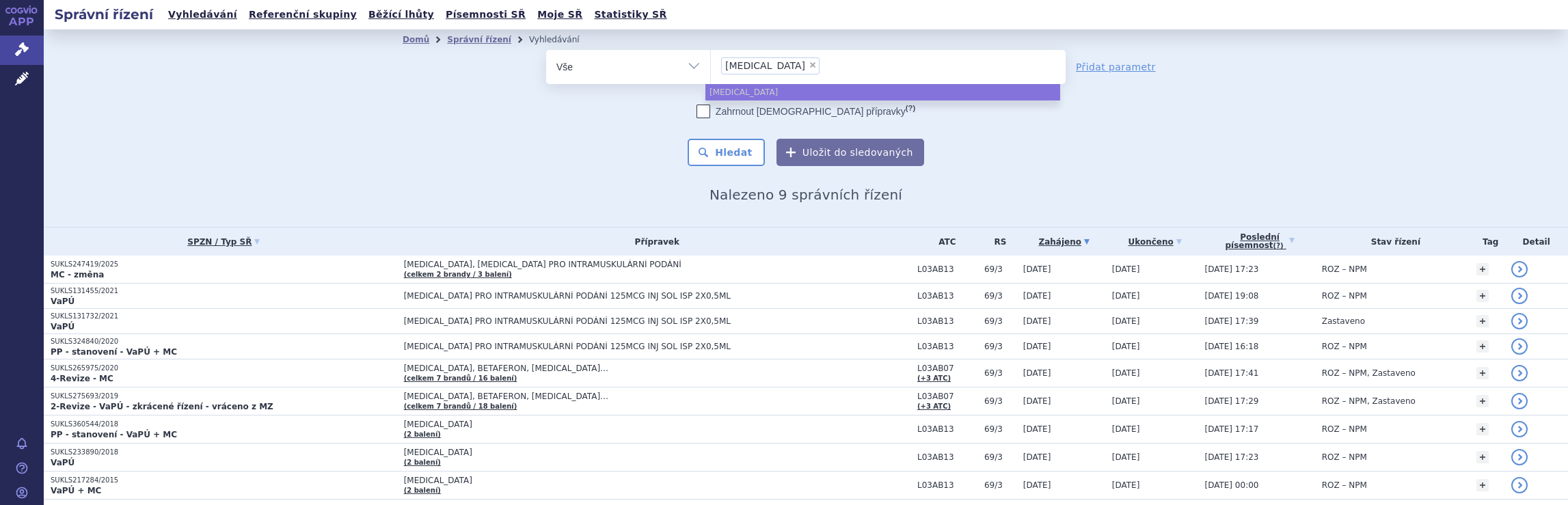
select select
type input "plegridy"
type input "ple"
type input "p"
type input "ro"
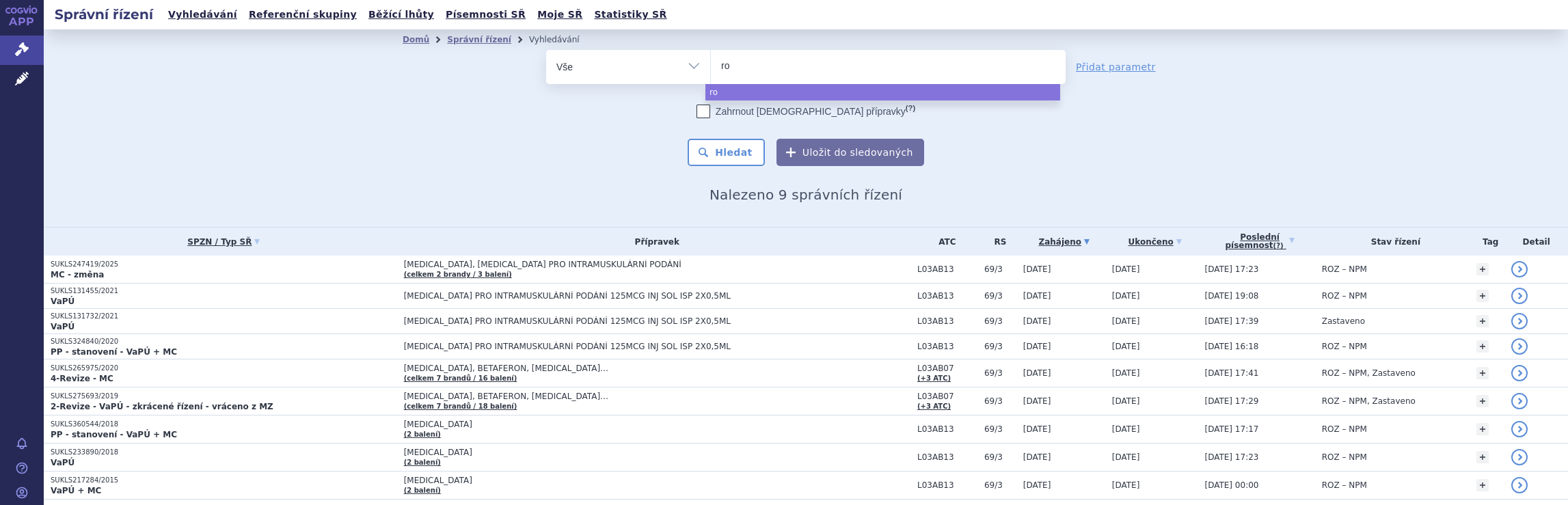
type input "roc"
type input "roch"
type input "roche"
select select "roche"
click at [737, 154] on button "Hledat" at bounding box center [726, 152] width 77 height 27
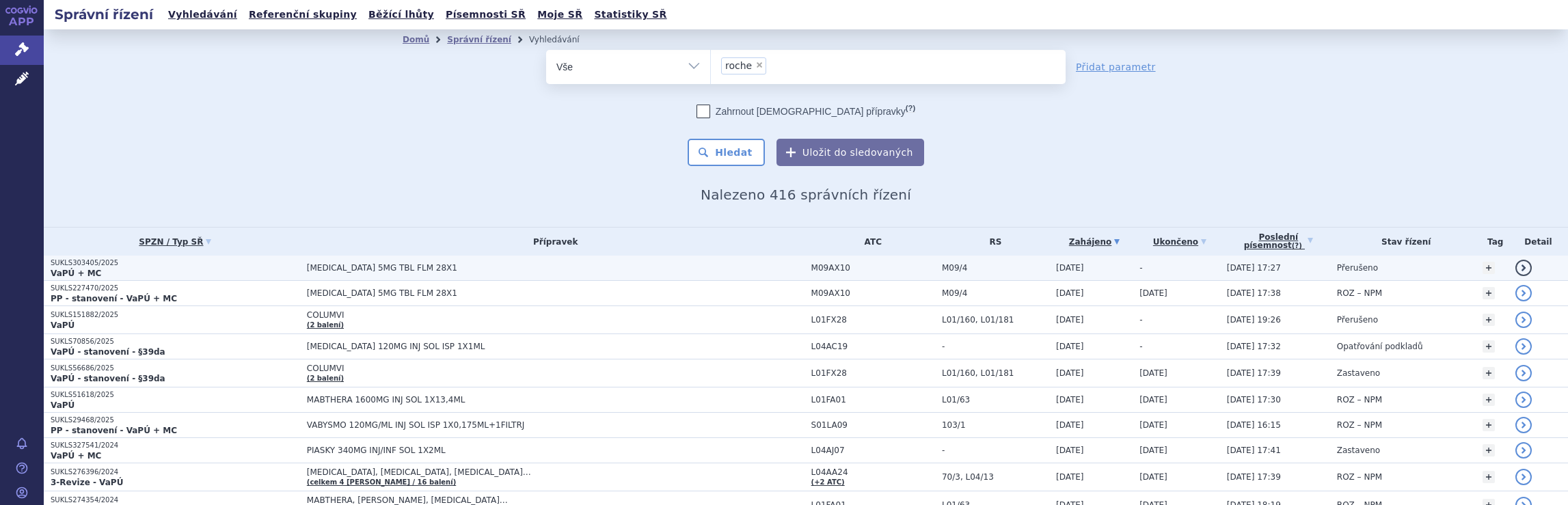
click at [714, 265] on span "[MEDICAL_DATA] 5MG TBL FLM 28X1" at bounding box center [556, 268] width 498 height 9
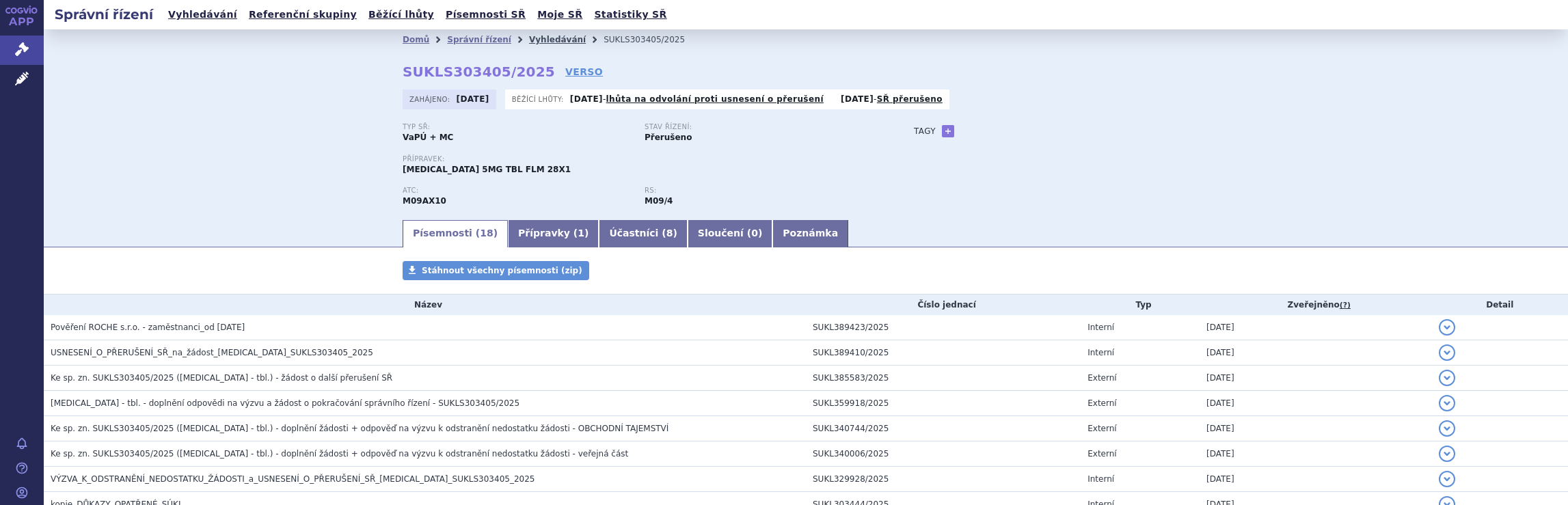
click at [534, 39] on link "Vyhledávání" at bounding box center [557, 39] width 56 height 9
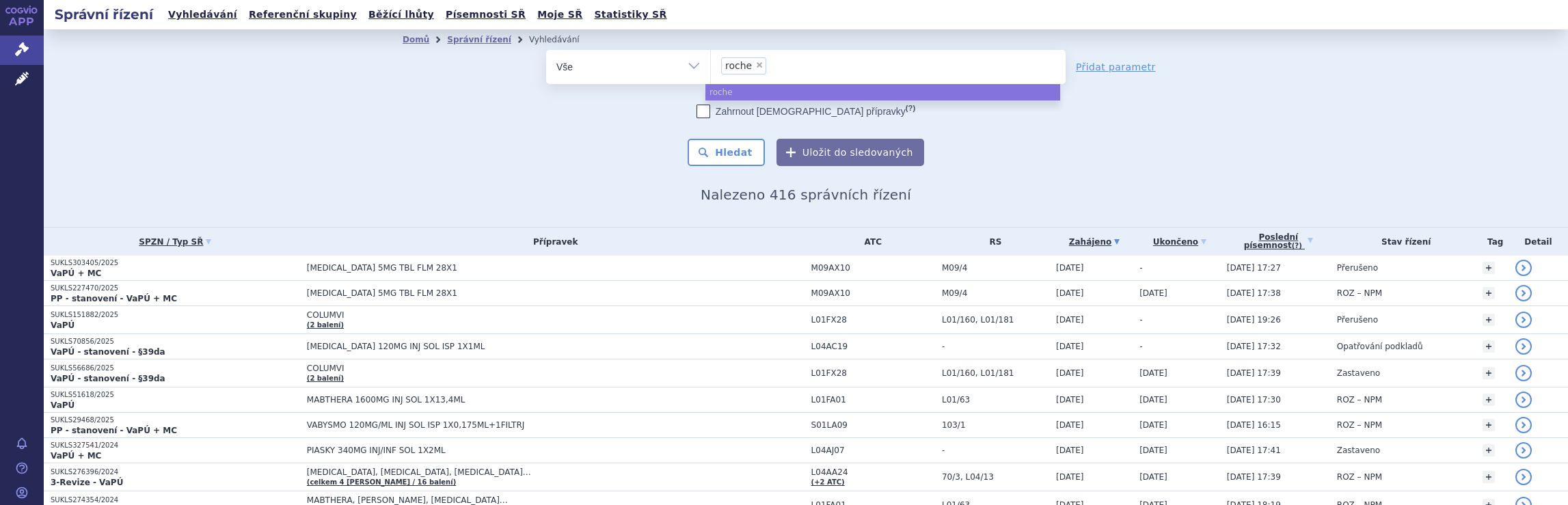
select select
type input "roche"
type input "r"
type input "b"
type input "no"
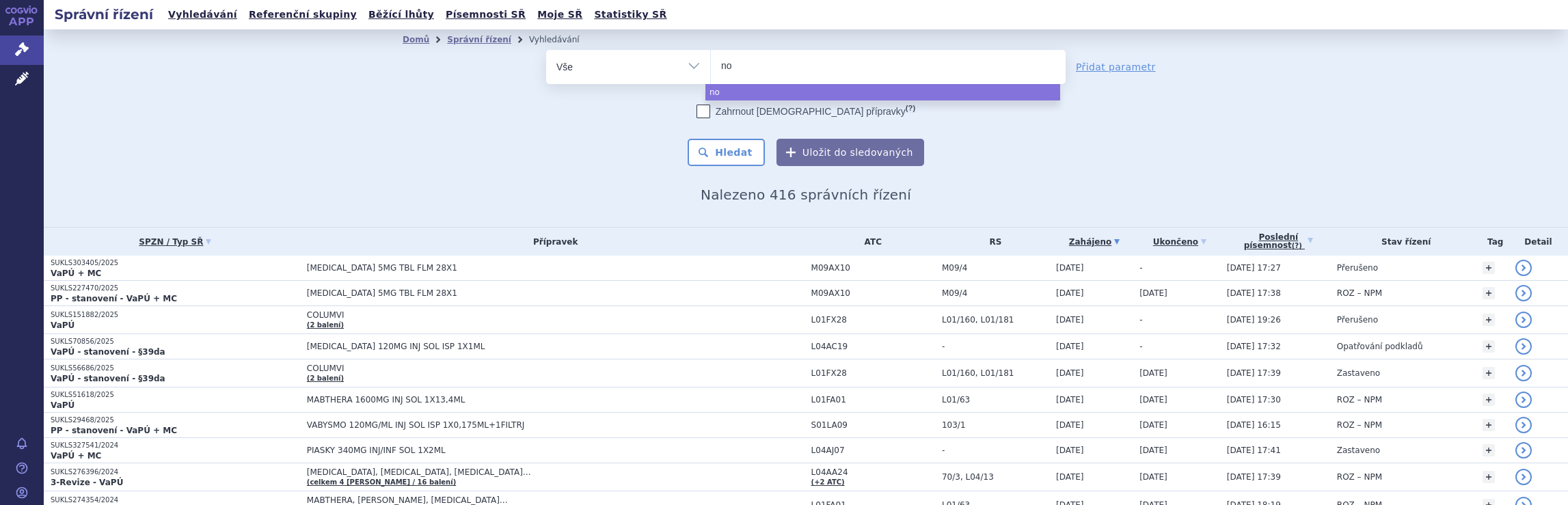
type input "nov"
type input "nova"
type input "novar"
type input "novart"
type input "novartis"
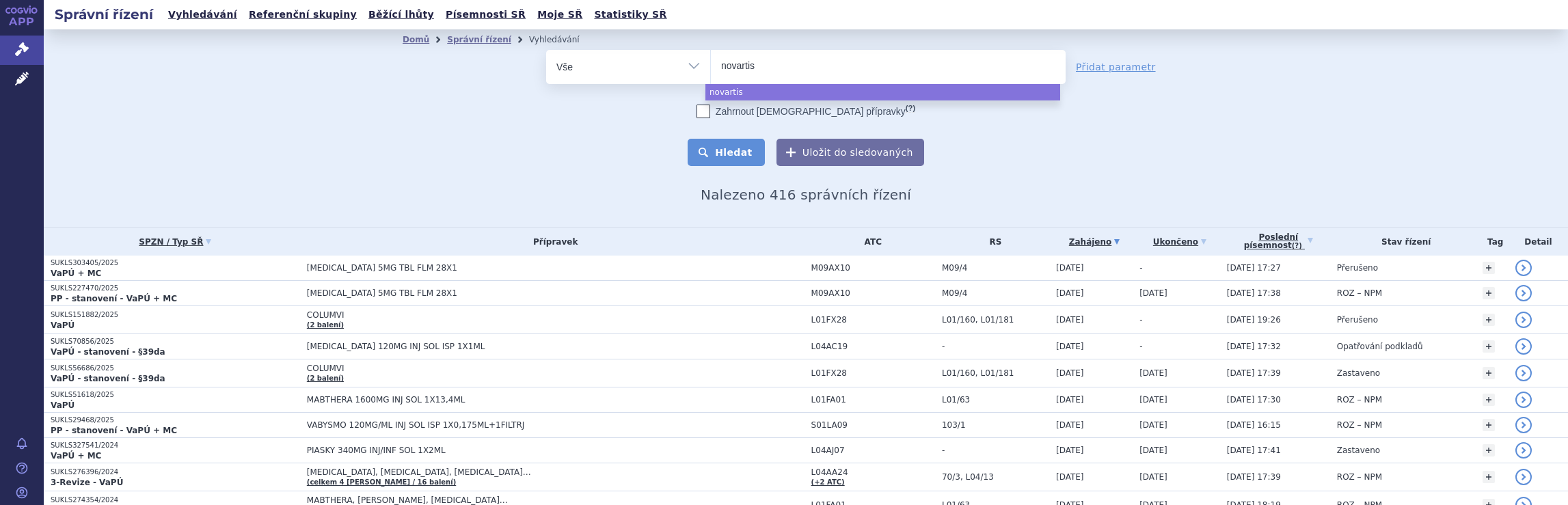
select select "novartis"
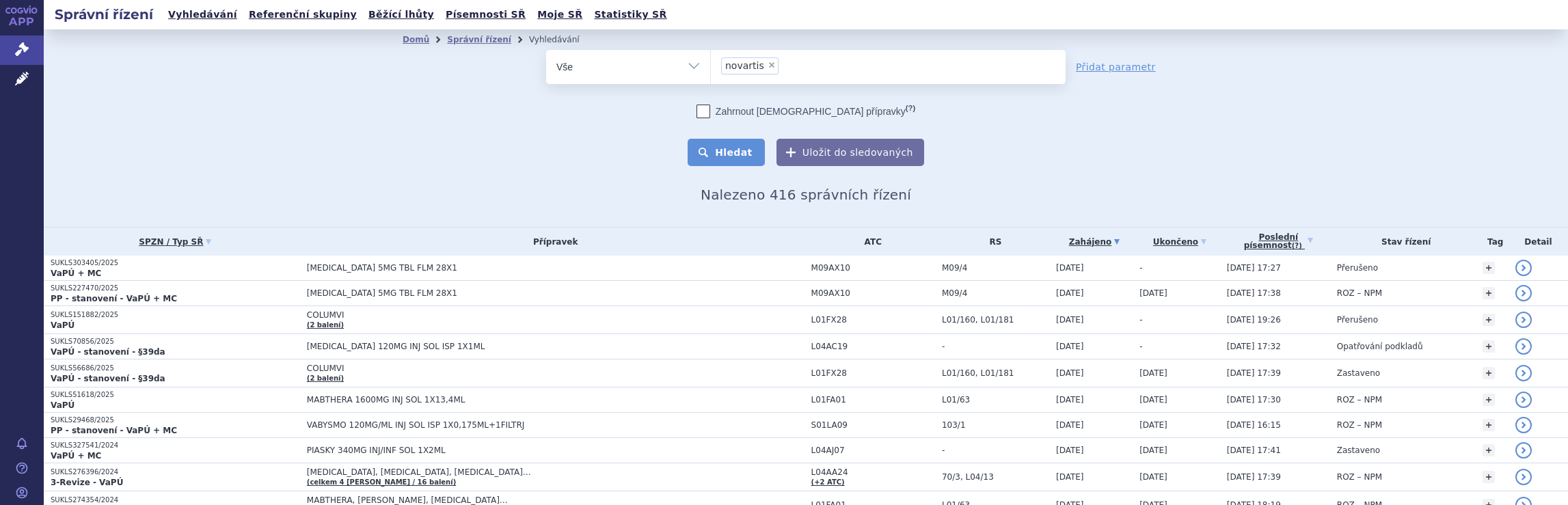
click at [729, 154] on button "Hledat" at bounding box center [726, 152] width 77 height 27
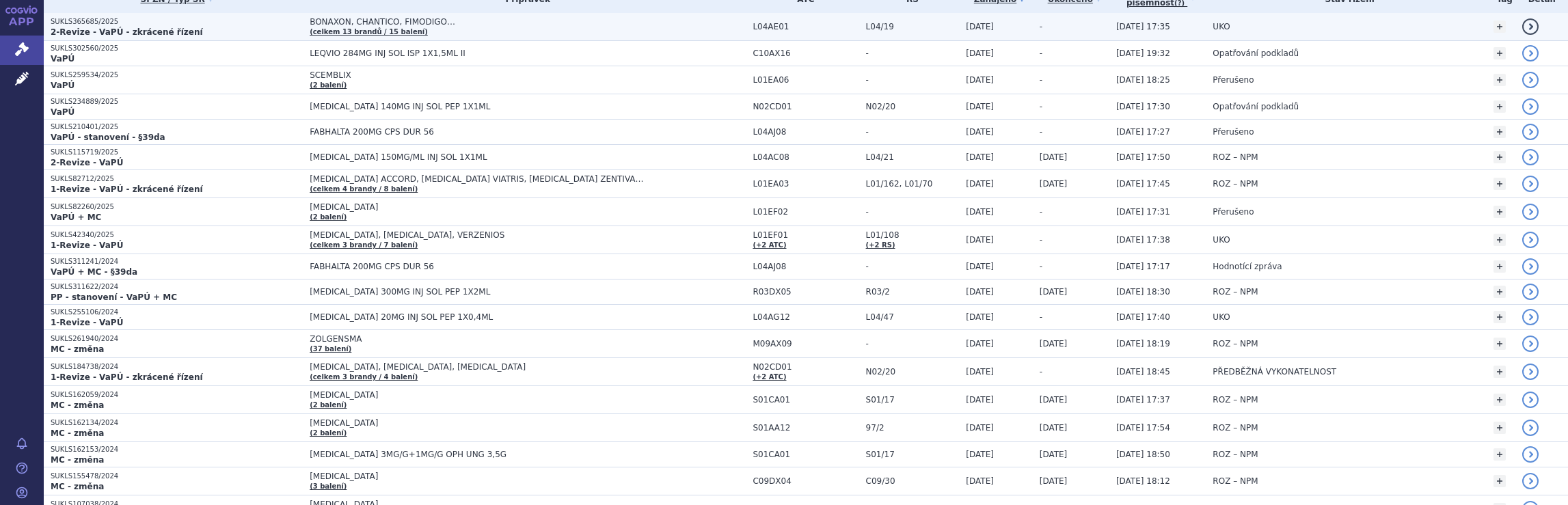
scroll to position [273, 0]
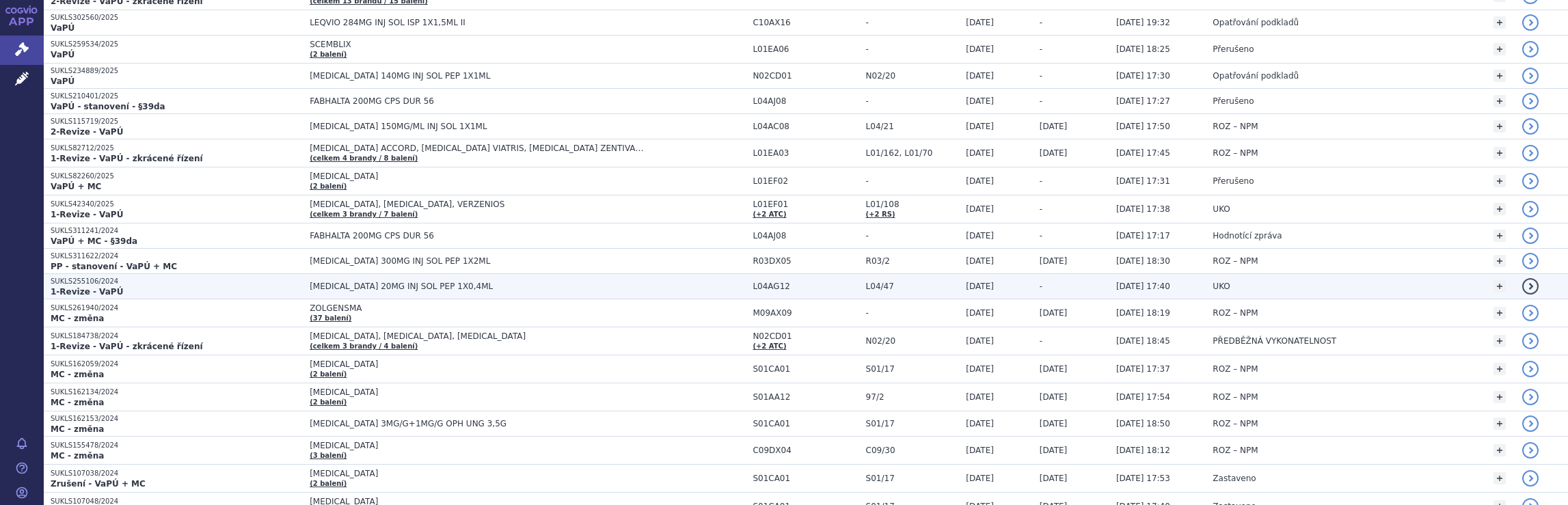
click at [690, 283] on span "[MEDICAL_DATA] 20MG INJ SOL PEP 1X0,4ML" at bounding box center [528, 286] width 436 height 9
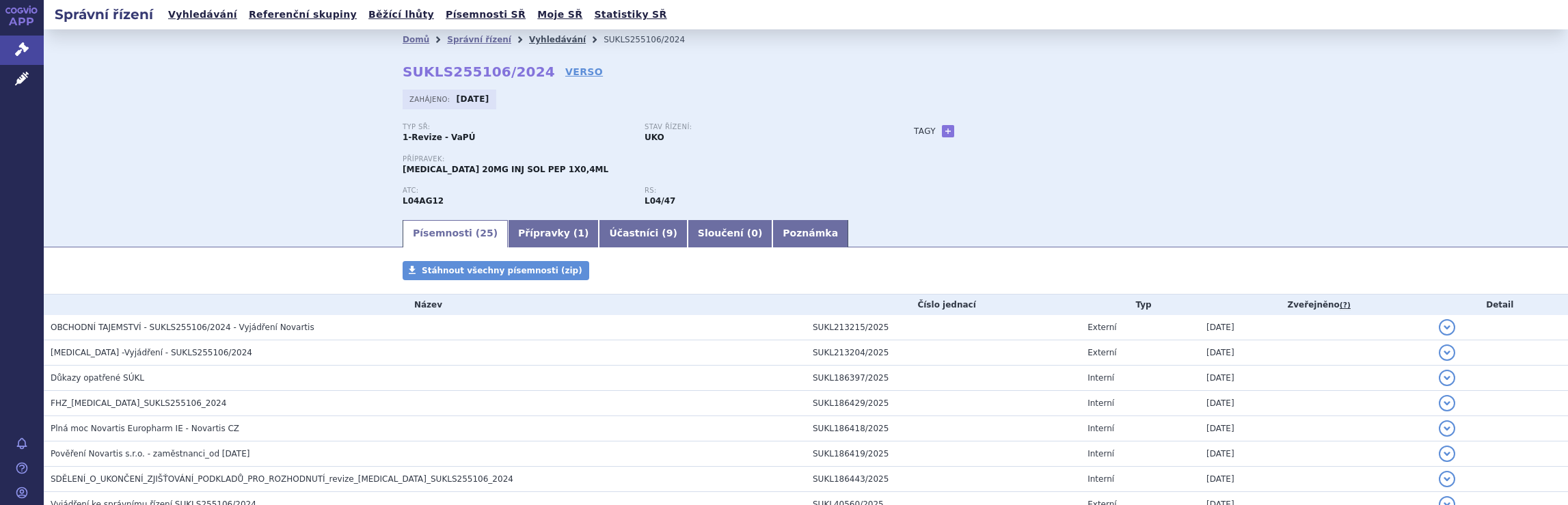
click at [532, 40] on link "Vyhledávání" at bounding box center [557, 39] width 56 height 9
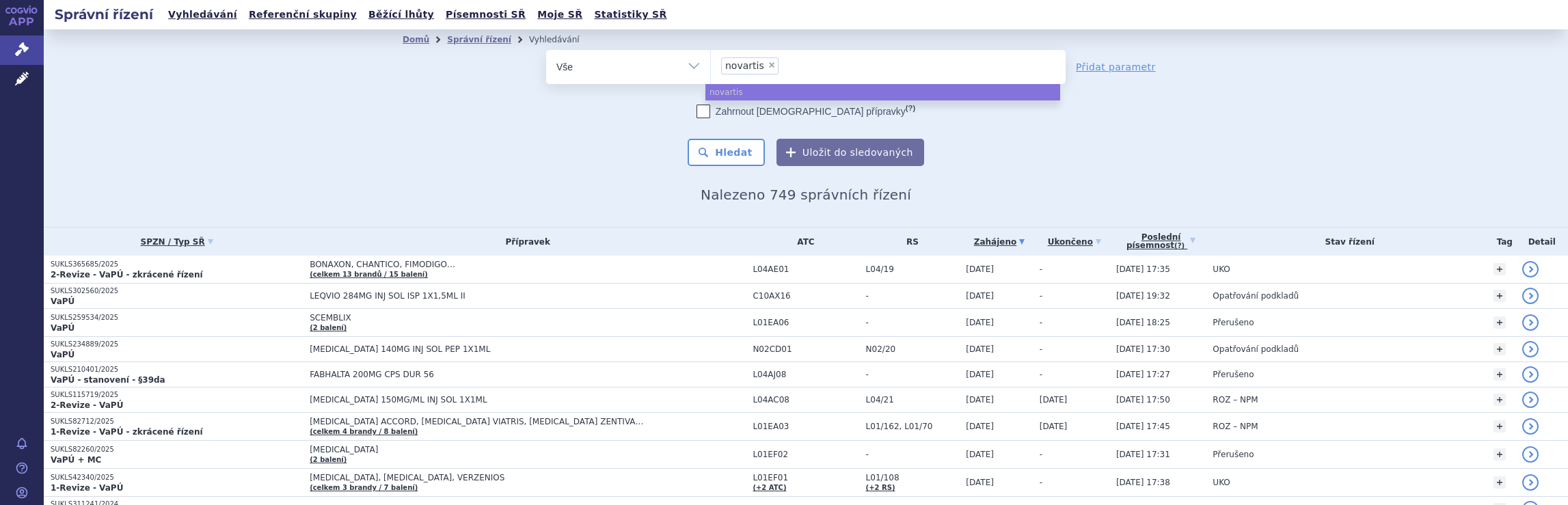
select select
type input "novartis"
type input "novart"
type input "n"
type input "me"
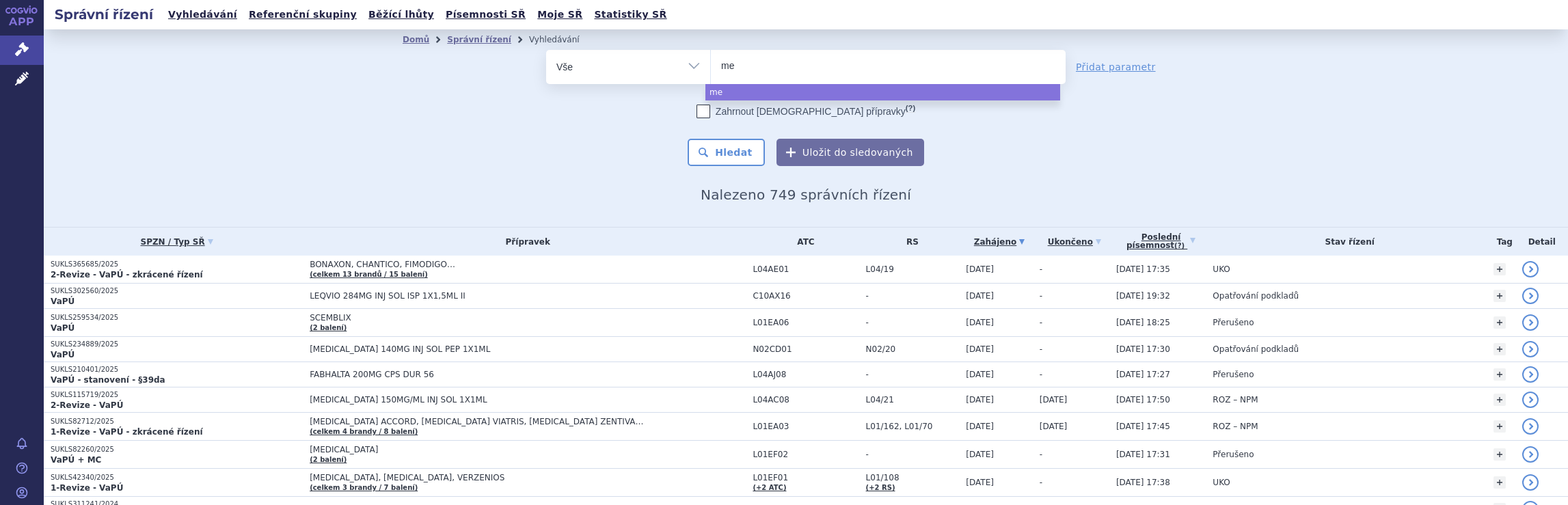
type input "mer"
type input "merc"
type input "merck"
type input "merck s"
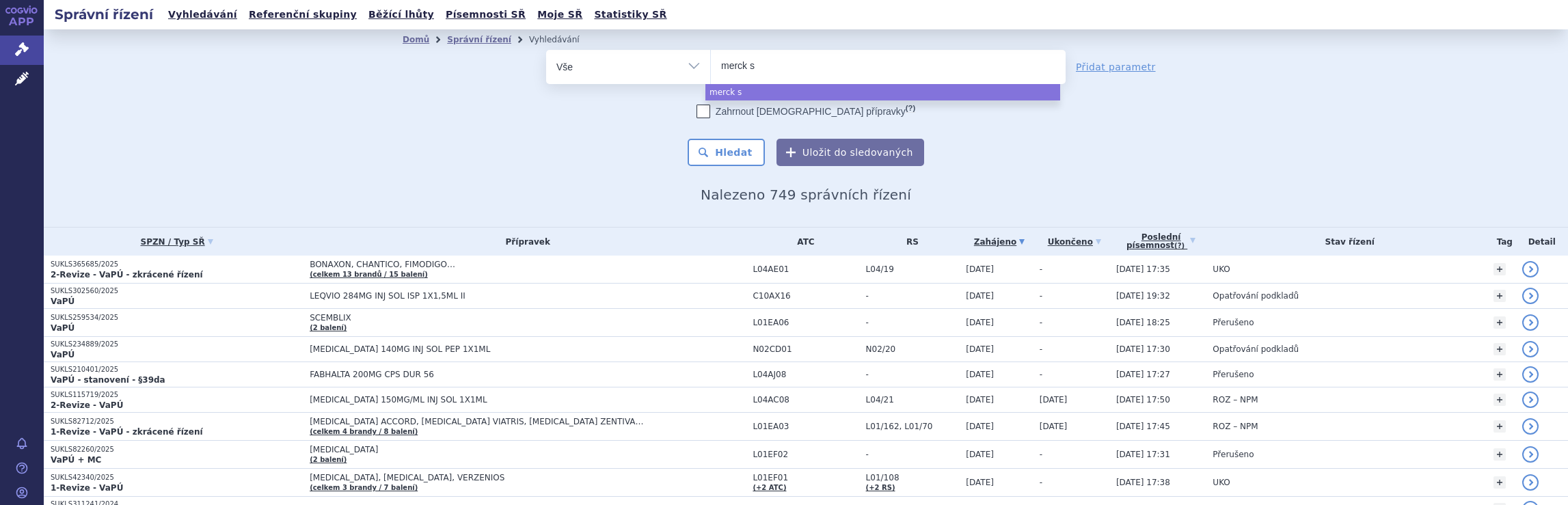
type input "merck sp"
type input "merck spo"
type input "merck spol"
select select "merck spol"
click at [732, 156] on button "Hledat" at bounding box center [726, 152] width 77 height 27
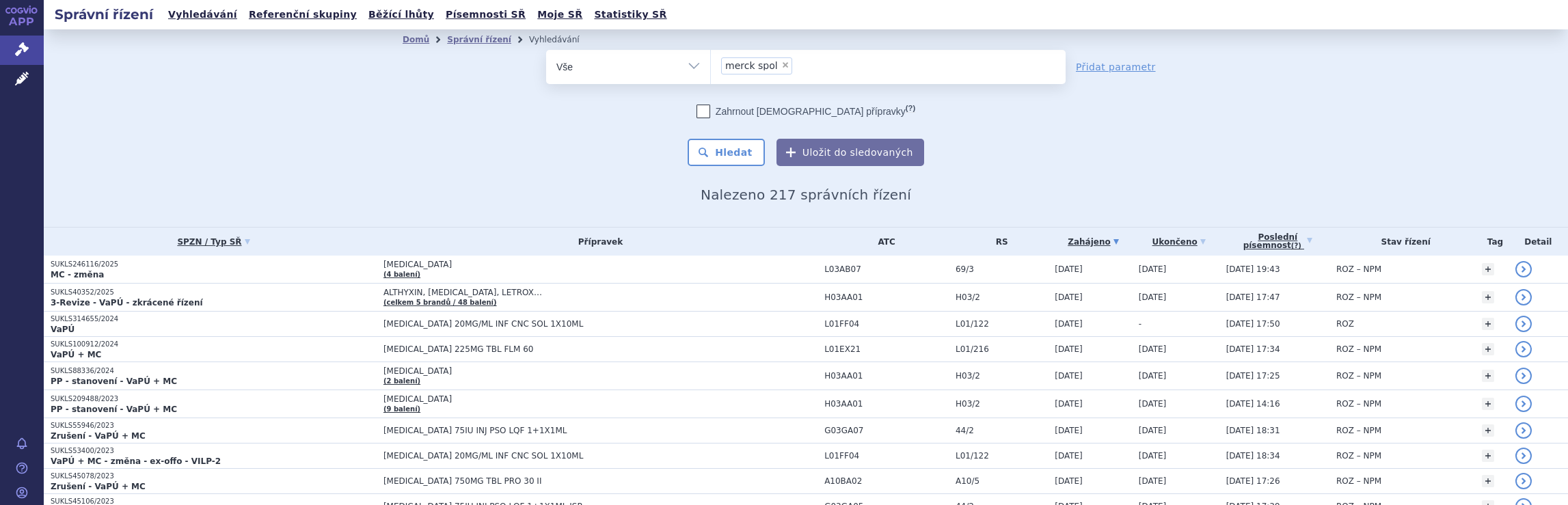
click at [810, 64] on ul "× merck spol" at bounding box center [889, 65] width 355 height 30
click at [711, 64] on select "merck spol" at bounding box center [710, 66] width 1 height 34
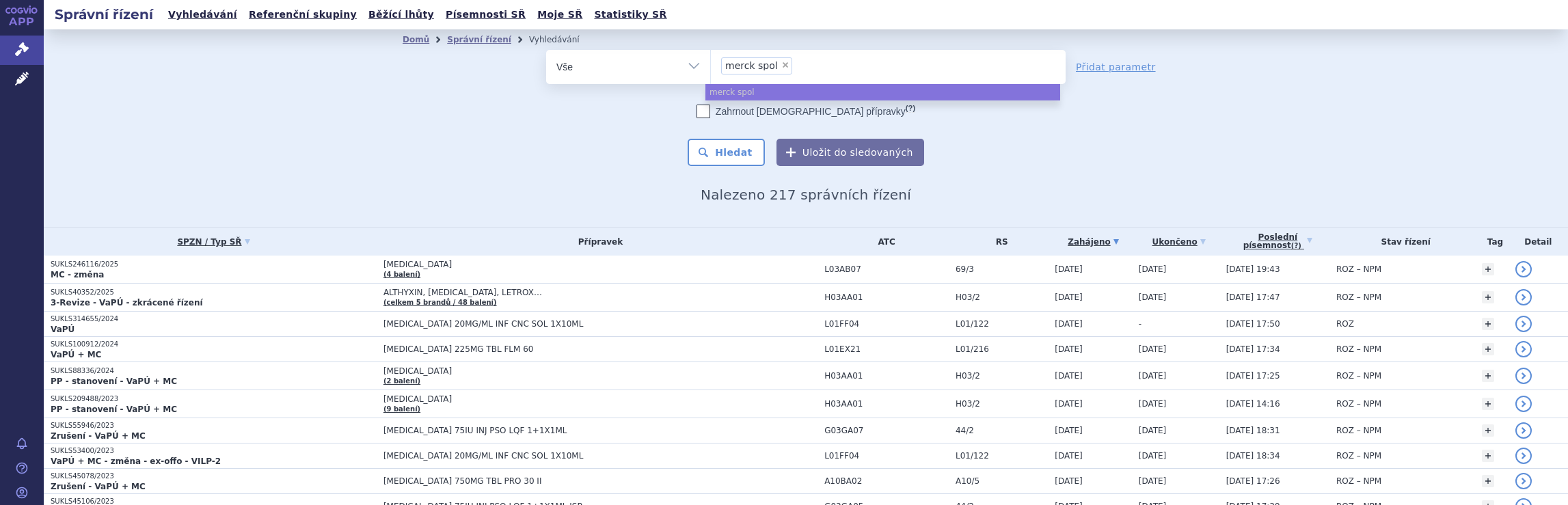
select select
type input "merck spol"
type input "merc"
type input "m"
type input "ja"
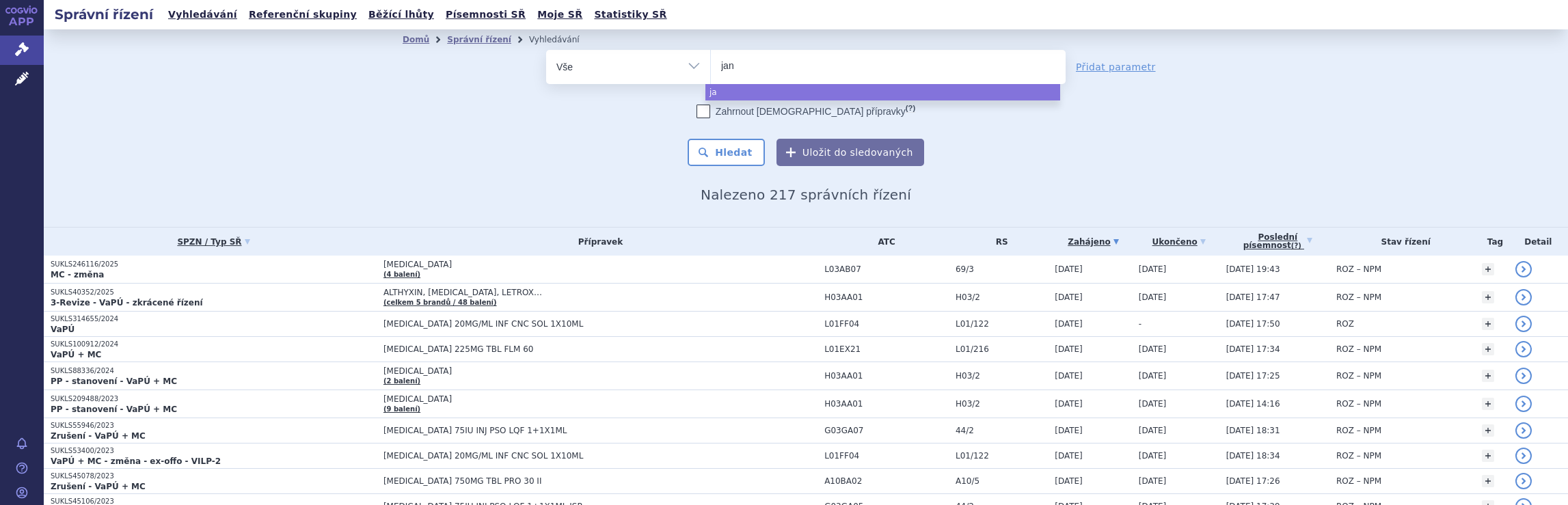
type input "jans"
type input "janss"
type input "jansse"
type input "[PERSON_NAME]"
select select "[PERSON_NAME]"
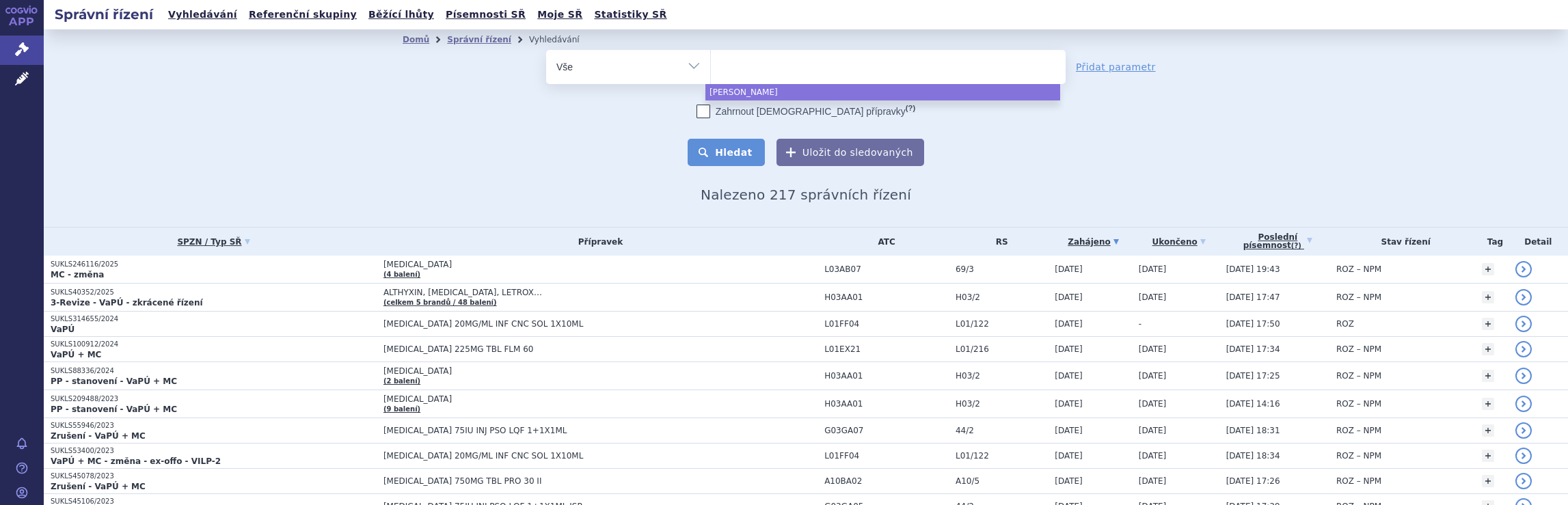
click at [739, 154] on button "Hledat" at bounding box center [726, 152] width 77 height 27
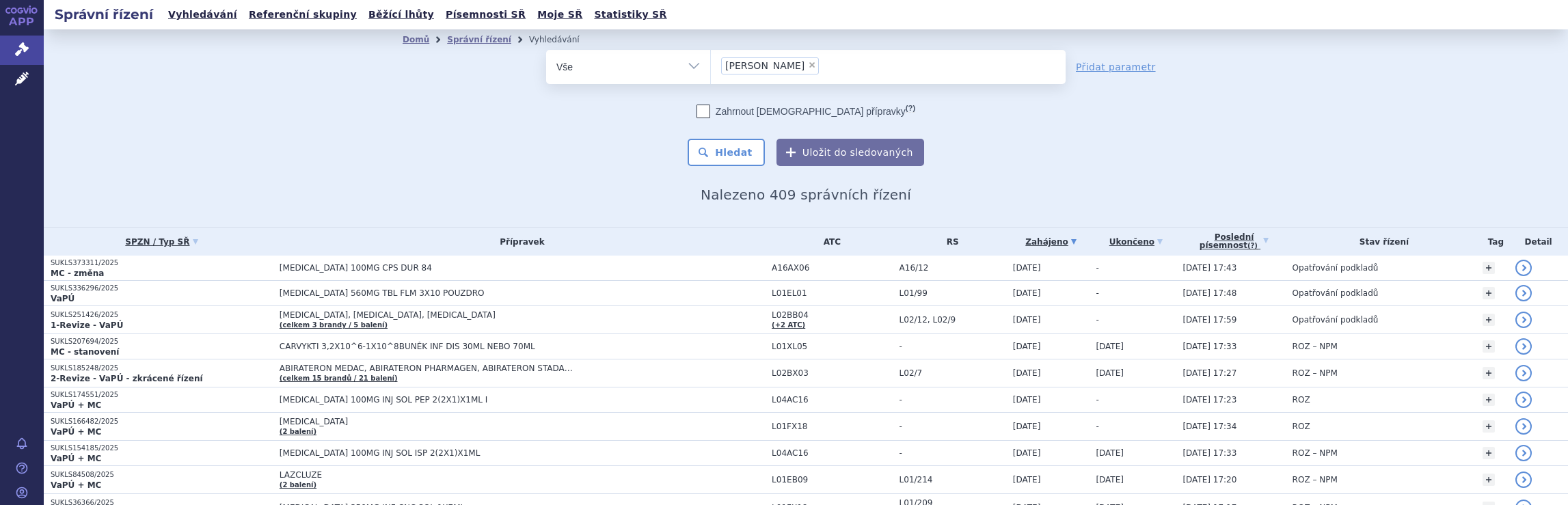
click at [800, 68] on ul "× [PERSON_NAME]" at bounding box center [889, 65] width 355 height 30
click at [711, 68] on select "janssen" at bounding box center [710, 66] width 1 height 34
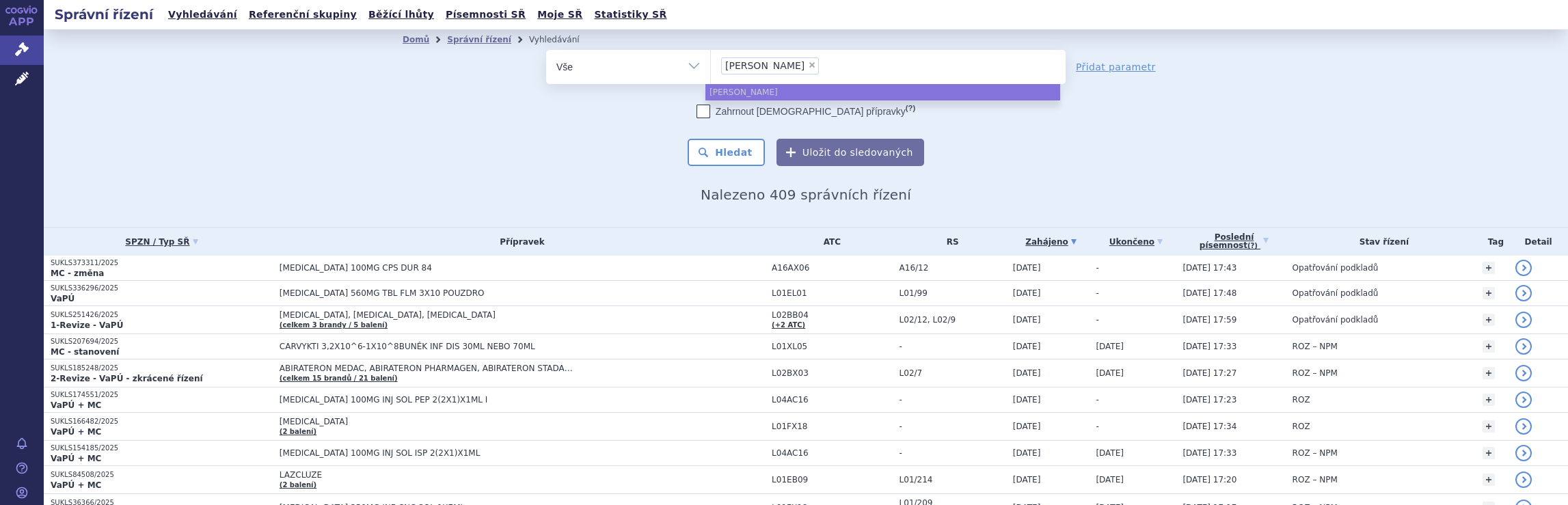
select select
type input "janssen"
type input "jan"
type input "j"
type input "br"
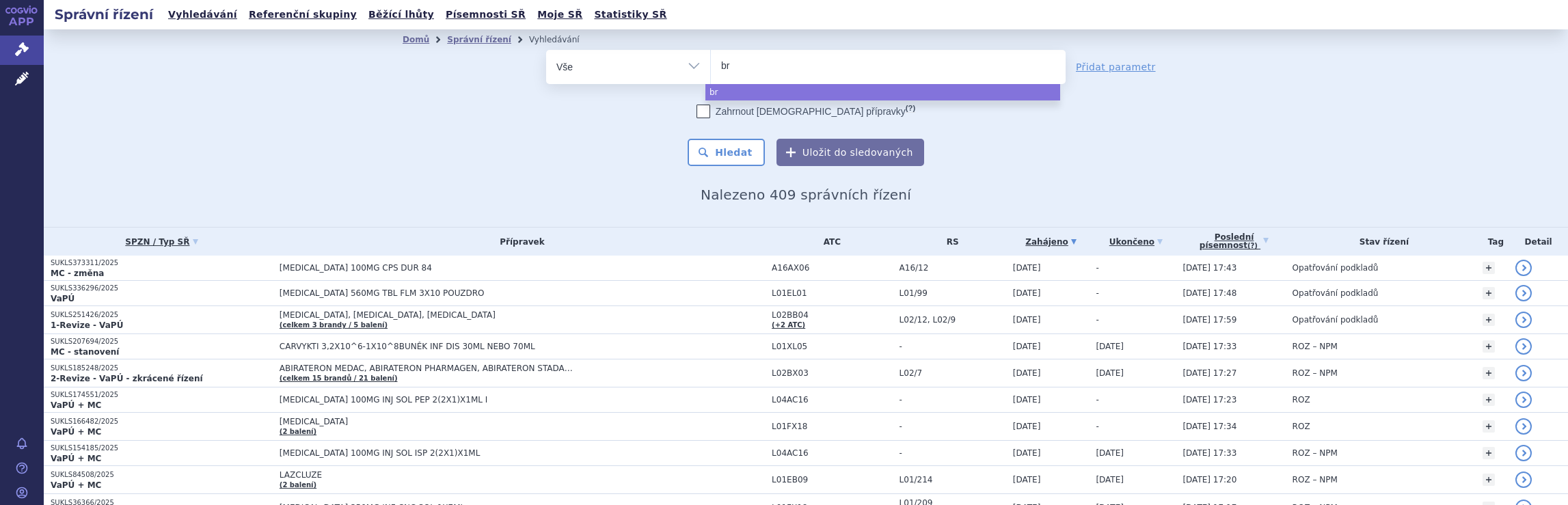
type input "bri"
type input "bris"
type input "[PERSON_NAME]"
type input "bristo"
type input "[GEOGRAPHIC_DATA]"
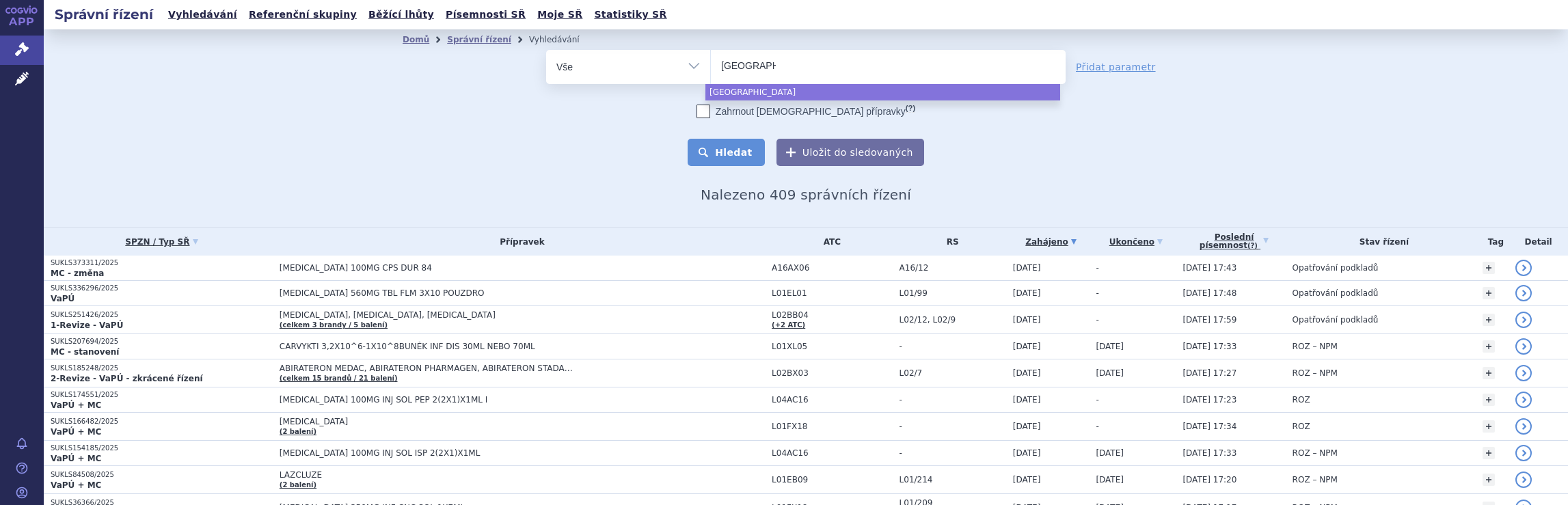
select select "[GEOGRAPHIC_DATA]"
click at [732, 154] on button "Hledat" at bounding box center [726, 152] width 77 height 27
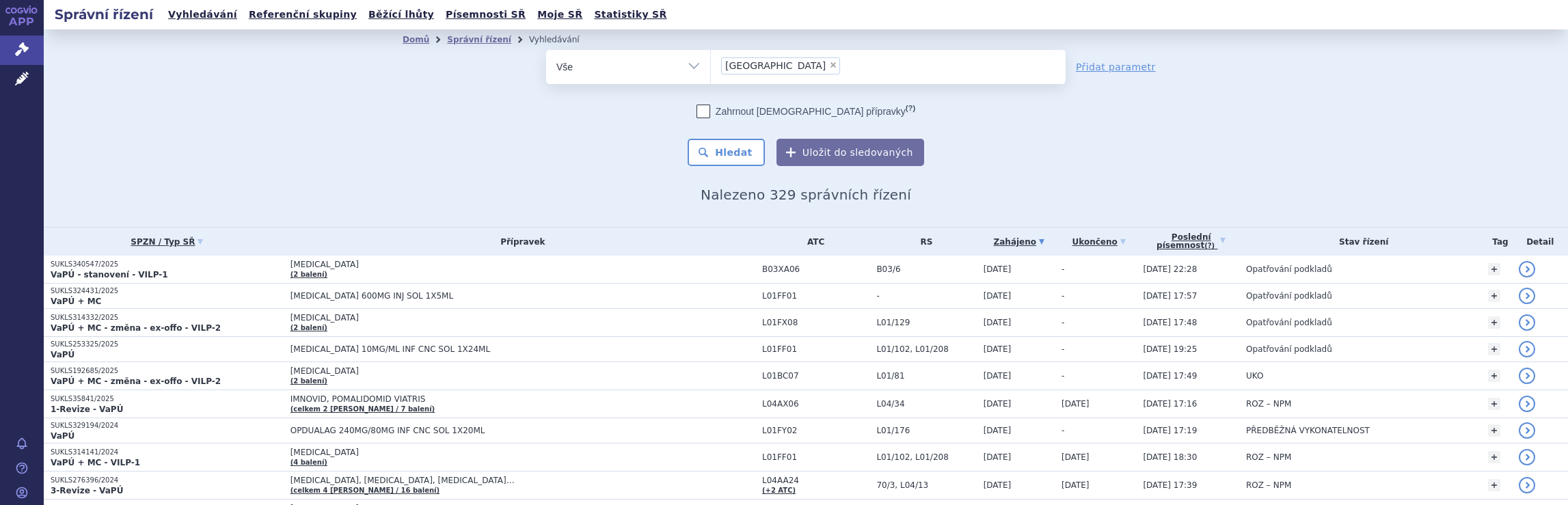
click at [807, 66] on ul "× [GEOGRAPHIC_DATA]" at bounding box center [889, 65] width 355 height 30
click at [711, 66] on select "[GEOGRAPHIC_DATA]" at bounding box center [710, 66] width 1 height 34
select select
type input "[GEOGRAPHIC_DATA]"
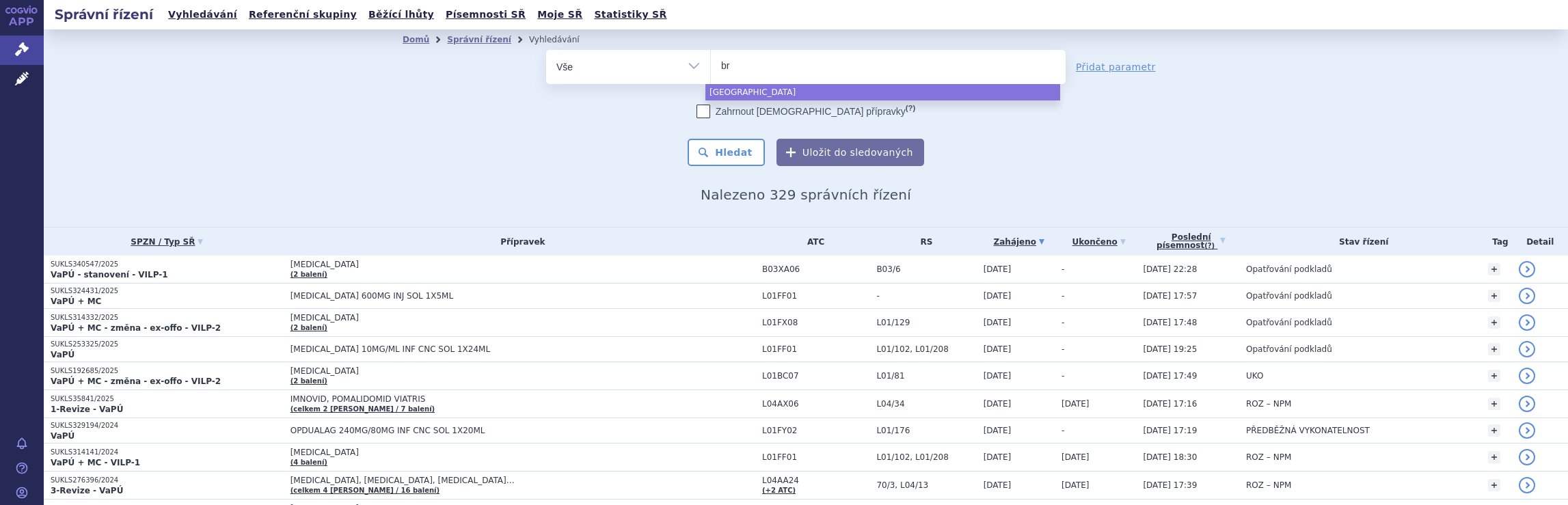
type input "b"
type input "ne"
type input "neu"
type input "neur"
type input "neura"
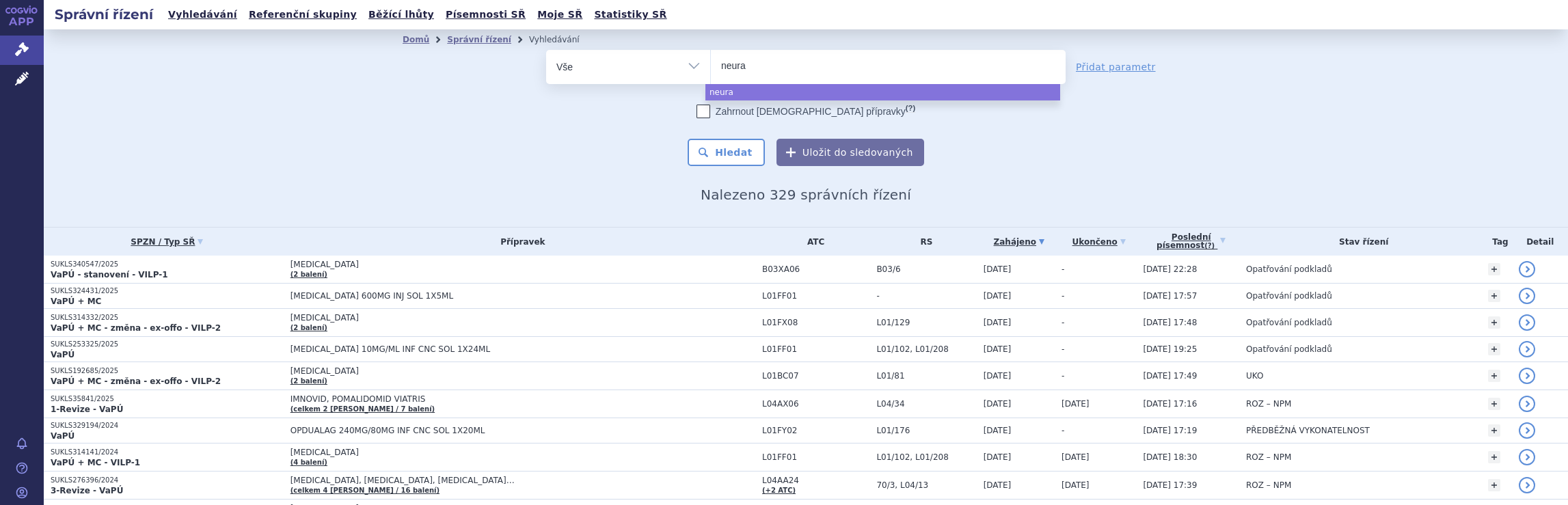
type input "neurax"
type input "neuraxp"
type input "neuraxpha"
type input "neuraxphar"
type input "neuraxpharm"
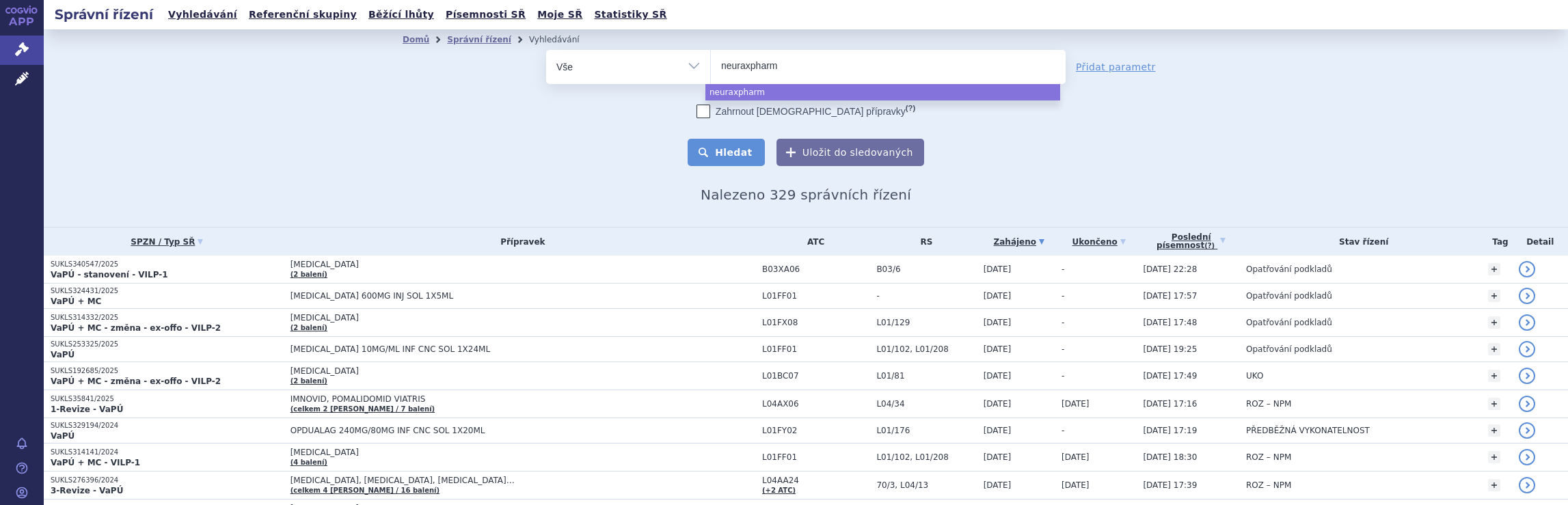
select select "neuraxpharm"
click at [730, 158] on button "Hledat" at bounding box center [726, 152] width 77 height 27
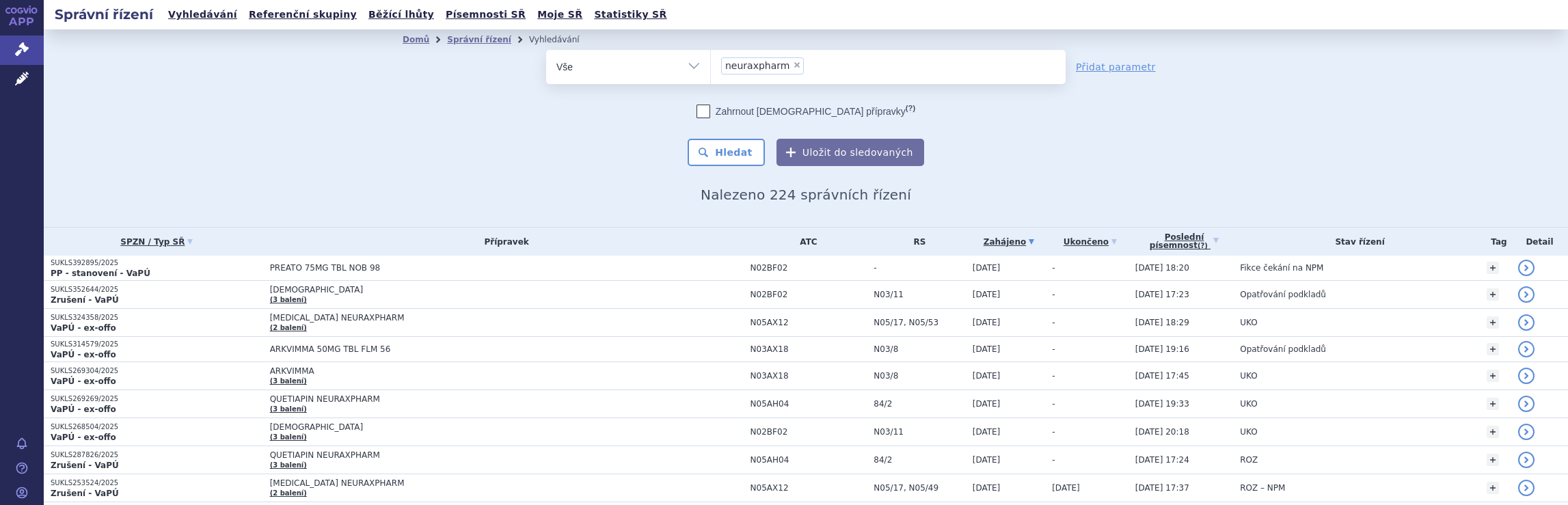
scroll to position [837, 0]
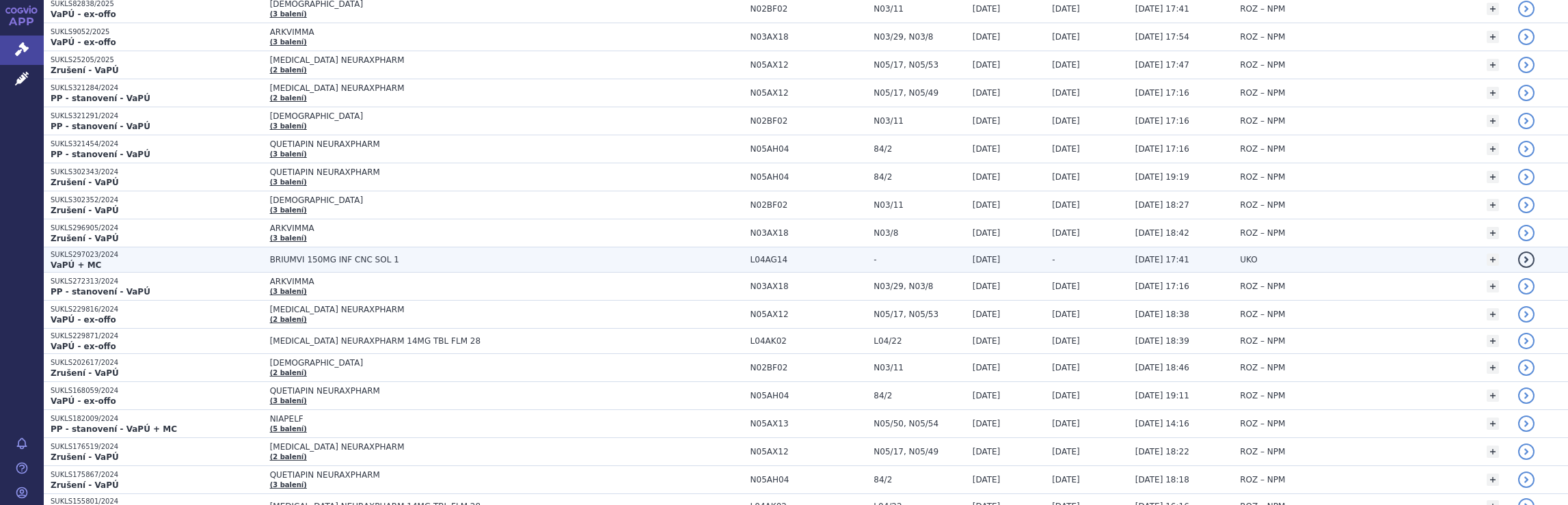
click at [561, 254] on span "BRIUMVI 150MG INF CNC SOL 1" at bounding box center [441, 259] width 342 height 9
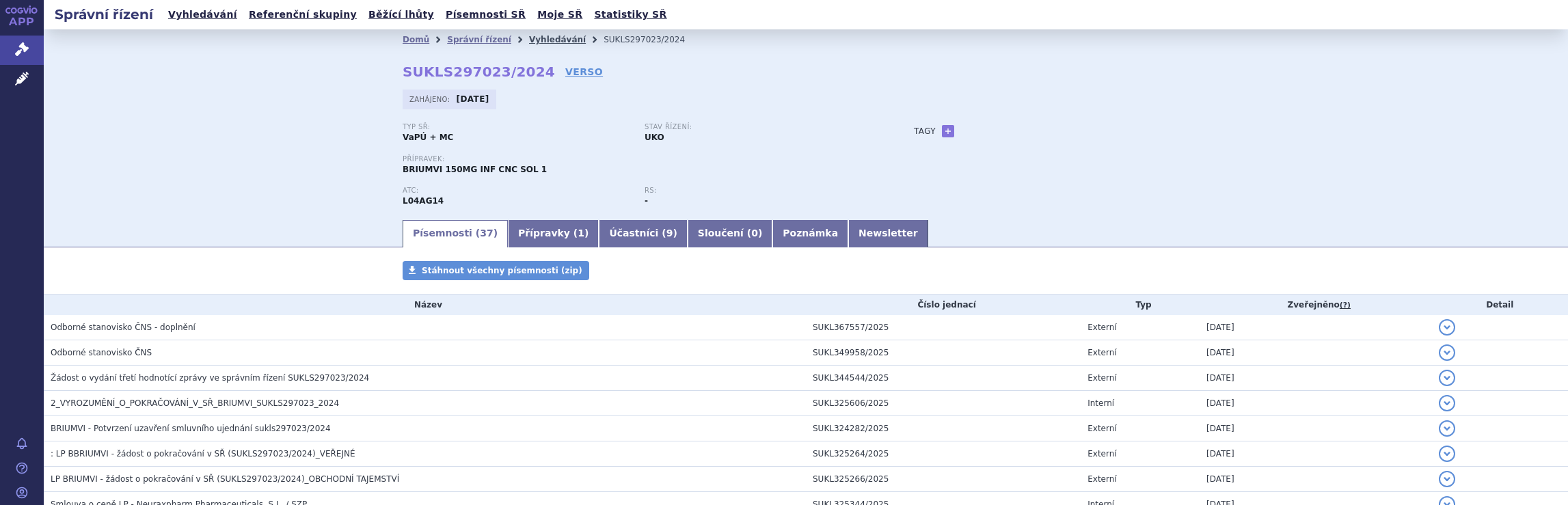
click at [536, 38] on link "Vyhledávání" at bounding box center [557, 39] width 56 height 9
